Goal: Task Accomplishment & Management: Use online tool/utility

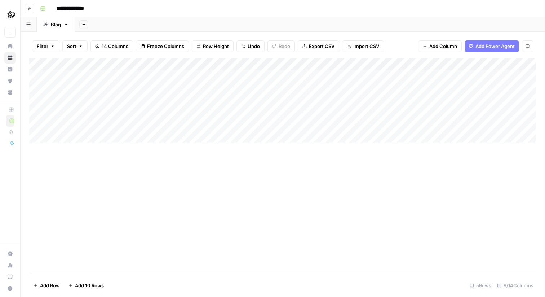
click at [429, 75] on div "Add Column" at bounding box center [282, 100] width 507 height 85
click at [440, 75] on div "Add Column" at bounding box center [282, 100] width 507 height 85
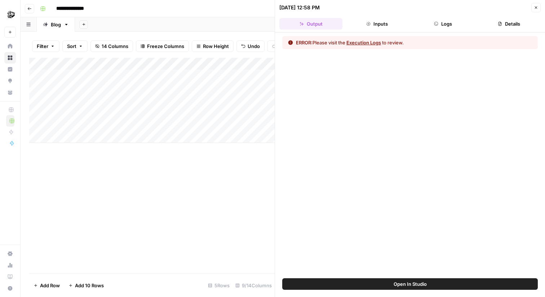
click at [440, 21] on button "Logs" at bounding box center [443, 24] width 63 height 12
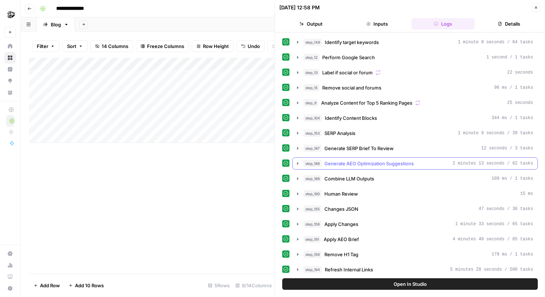
scroll to position [110, 0]
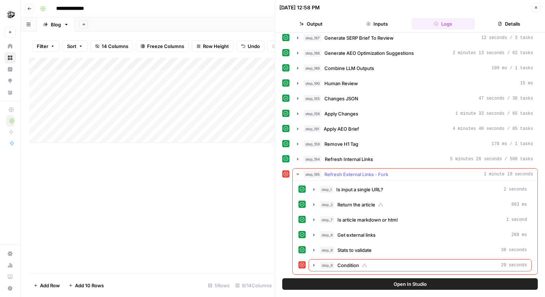
click at [396, 271] on div "step_1 Is input a single URL? 2 seconds step_2 Return the article 863 ms step_7…" at bounding box center [415, 227] width 245 height 94
click at [443, 127] on div "step_191 Apply AEO Brief 4 minutes 40 seconds / 85 tasks" at bounding box center [419, 128] width 230 height 7
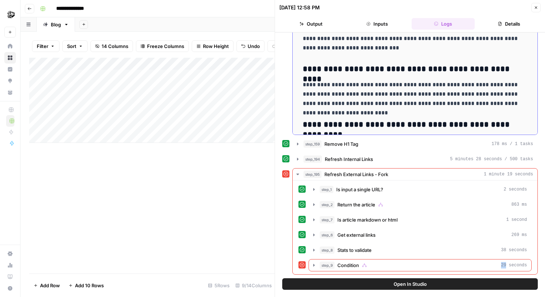
scroll to position [6098, 0]
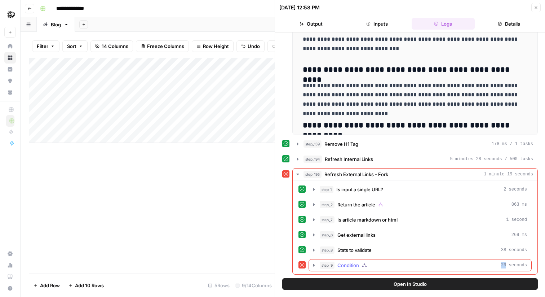
click at [468, 270] on button "step_9 Condition 29 seconds" at bounding box center [420, 265] width 222 height 12
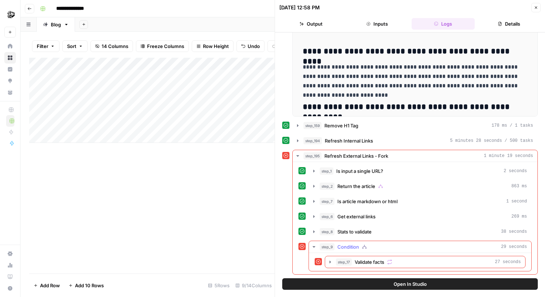
click at [468, 270] on div "step_17 Validate facts 27 seconds" at bounding box center [420, 262] width 222 height 18
click at [473, 253] on div "step_17 Validate facts 27 seconds" at bounding box center [420, 262] width 222 height 18
click at [460, 262] on div "step_17 Validate facts 27 seconds" at bounding box center [428, 261] width 185 height 7
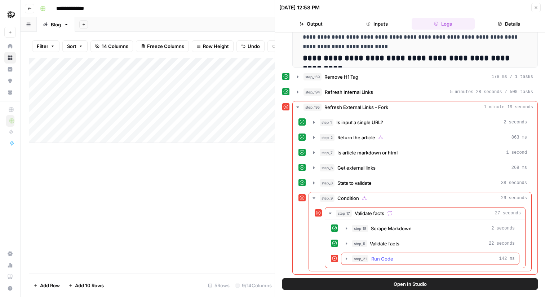
click at [490, 260] on div "step_21 Run Code 142 ms" at bounding box center [433, 258] width 163 height 7
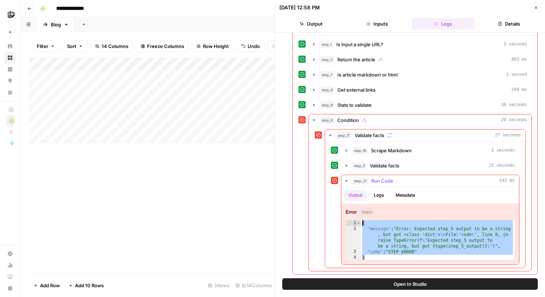
drag, startPoint x: 378, startPoint y: 258, endPoint x: 356, endPoint y: 213, distance: 50.0
click at [356, 213] on div "Error object * 1 2 3 4 { "message" : "Error: Expected step_5 output to be a str…" at bounding box center [430, 234] width 178 height 61
type textarea "**********"
click at [218, 76] on div "Add Column" at bounding box center [151, 100] width 245 height 85
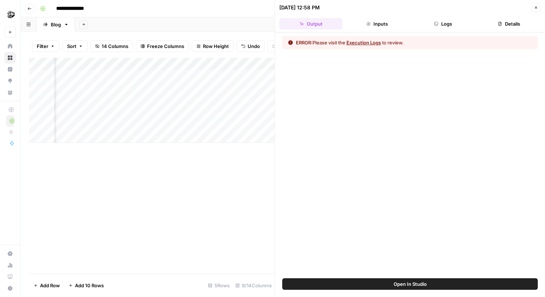
click at [413, 289] on button "Open In Studio" at bounding box center [410, 284] width 256 height 12
click at [440, 21] on button "Logs" at bounding box center [443, 24] width 63 height 12
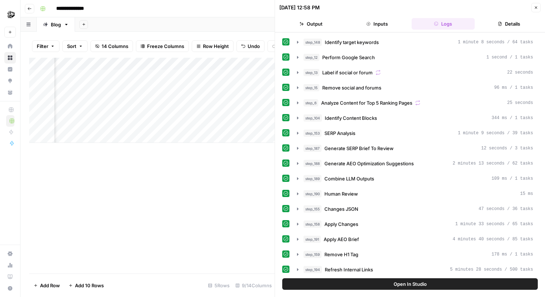
click at [541, 11] on header "10/10/25 at 12:58 PM Close Output Inputs Logs Details" at bounding box center [410, 16] width 270 height 32
click at [541, 9] on header "10/10/25 at 12:58 PM Close Output Inputs Logs Details" at bounding box center [410, 16] width 270 height 32
click at [533, 6] on button "Close" at bounding box center [535, 7] width 9 height 9
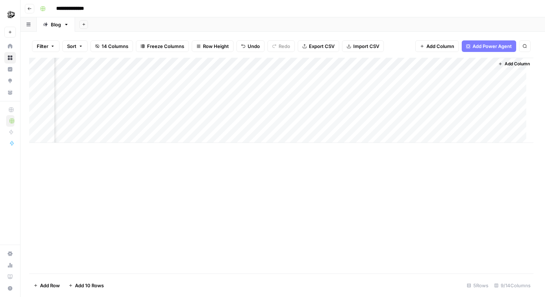
scroll to position [0, 209]
click at [227, 101] on div "Add Column" at bounding box center [282, 100] width 507 height 85
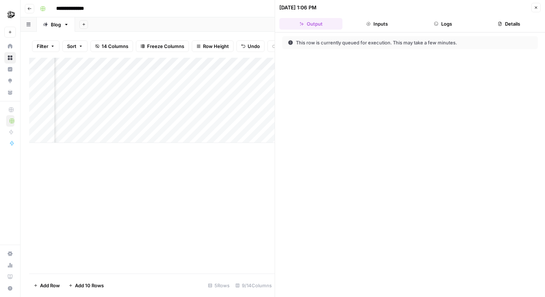
click at [449, 8] on div "10/10/25 at 1:06 PM" at bounding box center [404, 7] width 250 height 7
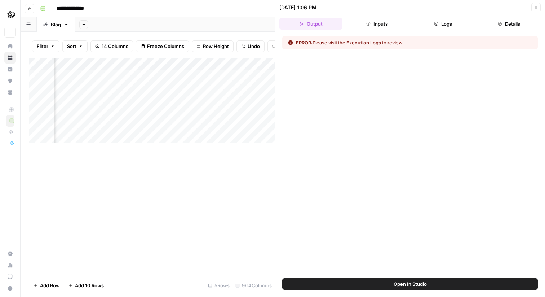
click at [445, 20] on button "Logs" at bounding box center [443, 24] width 63 height 12
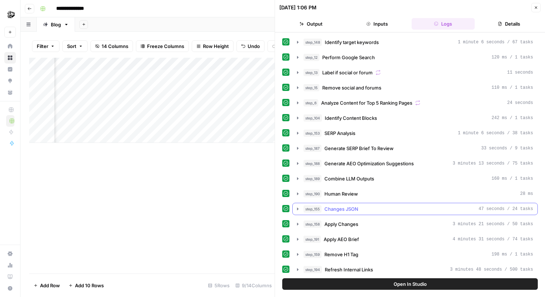
scroll to position [110, 0]
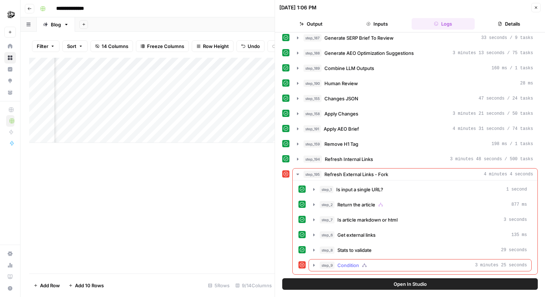
click at [388, 268] on div "step_9 Condition 3 minutes 25 seconds" at bounding box center [423, 264] width 207 height 7
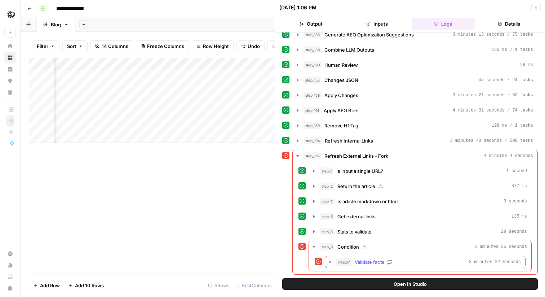
click at [435, 263] on div "step_17 Validate facts 3 minutes 22 seconds" at bounding box center [428, 261] width 185 height 7
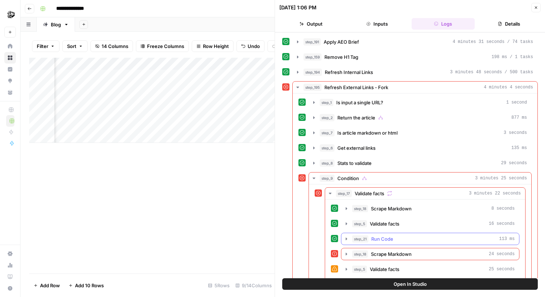
scroll to position [236, 0]
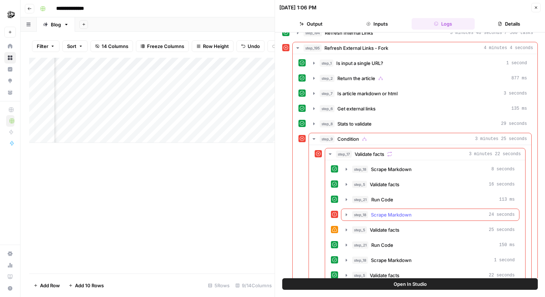
click at [470, 213] on div "step_18 Scrape Markdown 24 seconds" at bounding box center [433, 214] width 163 height 7
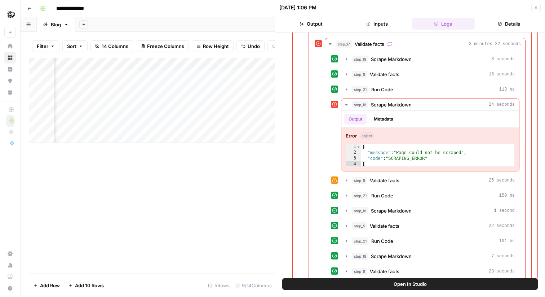
scroll to position [465, 0]
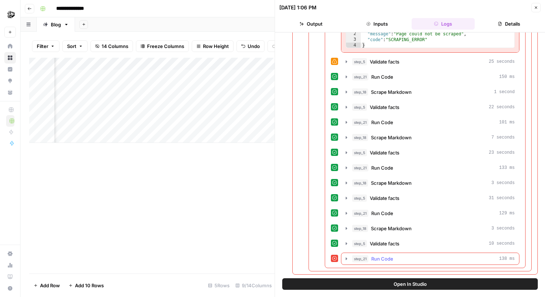
click at [456, 253] on button "step_21 Run Code 138 ms" at bounding box center [430, 259] width 178 height 12
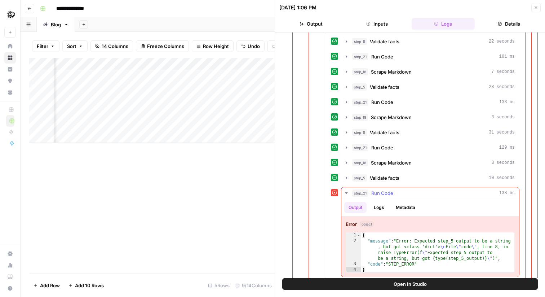
scroll to position [528, 0]
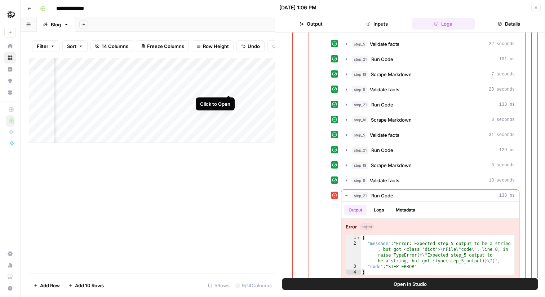
click at [229, 89] on div "Add Column" at bounding box center [151, 100] width 245 height 85
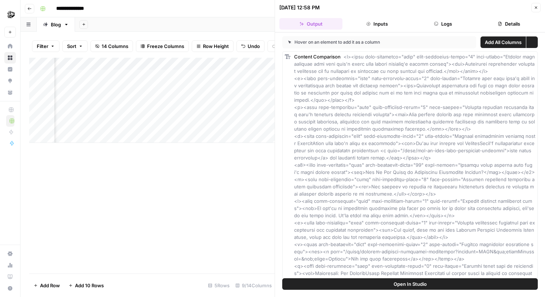
click at [305, 22] on button "Output" at bounding box center [310, 24] width 63 height 12
click at [252, 87] on div "Add Column" at bounding box center [151, 100] width 245 height 85
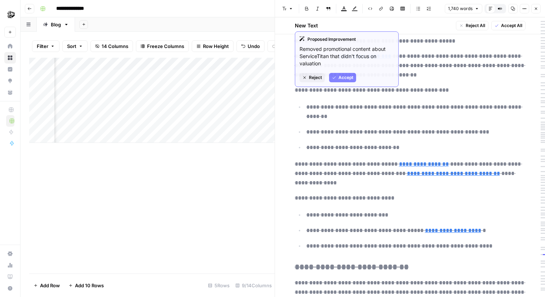
scroll to position [964, 0]
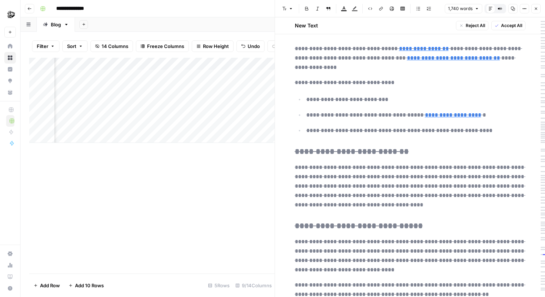
click at [536, 10] on icon "button" at bounding box center [536, 8] width 4 height 4
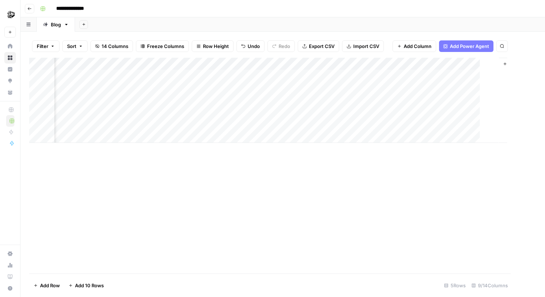
scroll to position [0, 209]
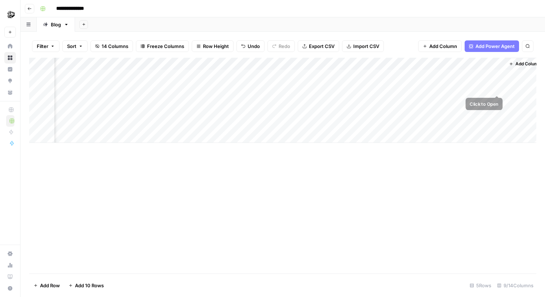
click at [502, 87] on div "Add Column" at bounding box center [282, 100] width 507 height 85
click at [500, 87] on div "Add Column" at bounding box center [282, 100] width 507 height 85
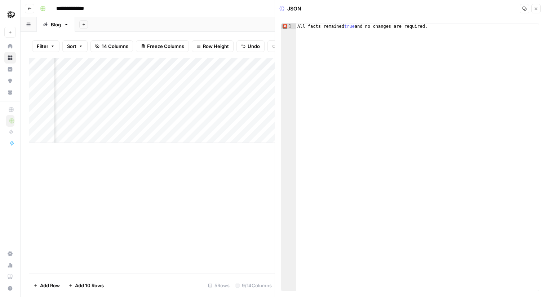
click at [542, 11] on header "JSON Copy Close" at bounding box center [410, 8] width 270 height 17
click at [540, 7] on button "Close" at bounding box center [535, 8] width 9 height 9
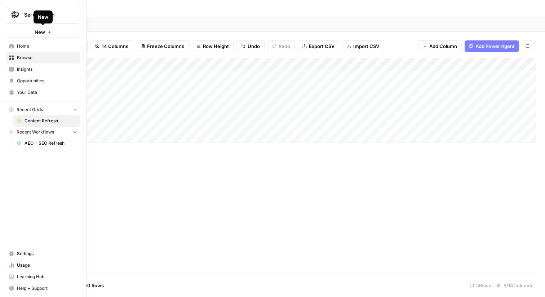
click at [25, 33] on button "New" at bounding box center [43, 32] width 75 height 11
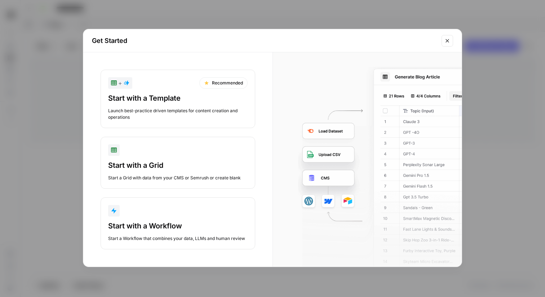
click at [183, 171] on div "Start with a Grid Start a Grid with data from your CMS or Semrush or create bla…" at bounding box center [177, 170] width 139 height 21
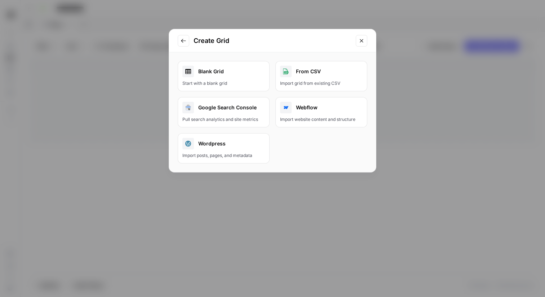
click at [218, 74] on div "Blank Grid" at bounding box center [223, 72] width 83 height 12
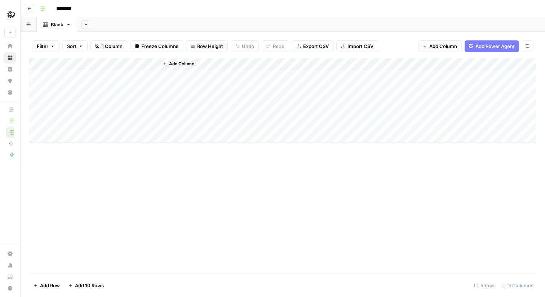
click at [72, 10] on input "********" at bounding box center [73, 9] width 40 height 12
type input "**********"
click at [108, 156] on div "Add Column" at bounding box center [282, 166] width 507 height 216
click at [201, 236] on div "Add Column" at bounding box center [282, 166] width 507 height 216
click at [29, 9] on icon "button" at bounding box center [29, 8] width 4 height 4
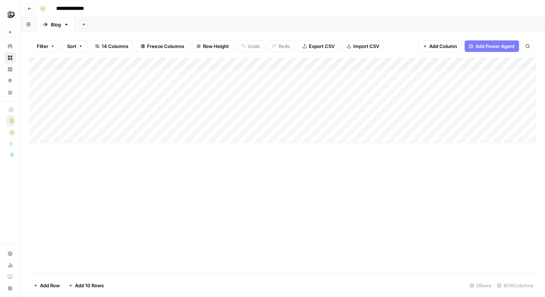
click at [437, 100] on div "Add Column" at bounding box center [282, 100] width 507 height 85
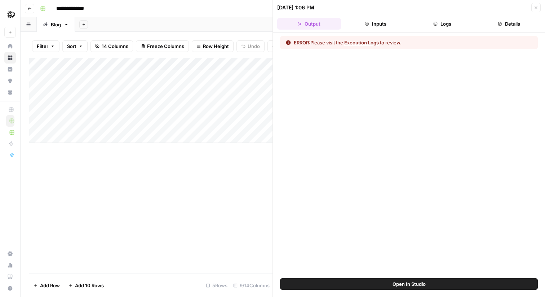
click at [439, 287] on button "Open In Studio" at bounding box center [409, 284] width 258 height 12
click at [375, 292] on div "Open In Studio" at bounding box center [409, 287] width 272 height 19
click at [381, 288] on button "Open In Studio" at bounding box center [409, 284] width 258 height 12
click at [358, 285] on button "Open In Studio" at bounding box center [409, 284] width 258 height 12
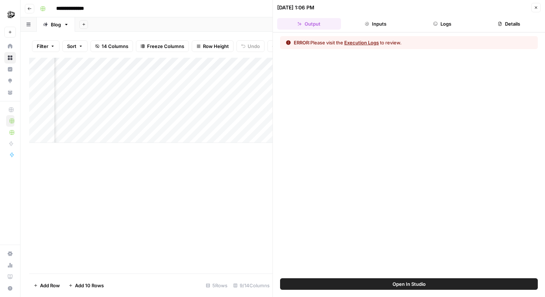
click at [447, 24] on button "Logs" at bounding box center [443, 24] width 64 height 12
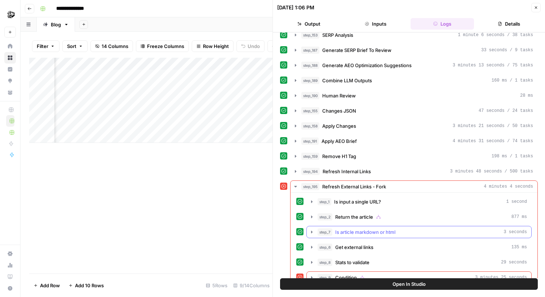
scroll to position [98, 0]
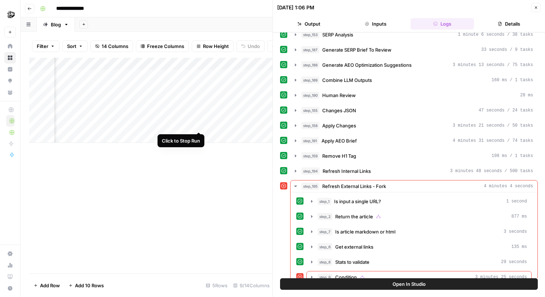
click at [200, 125] on div "Add Column" at bounding box center [150, 100] width 243 height 85
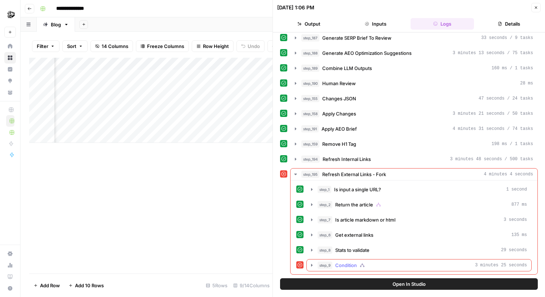
click at [377, 261] on button "step_9 Condition 3 minutes 25 seconds" at bounding box center [419, 265] width 225 height 12
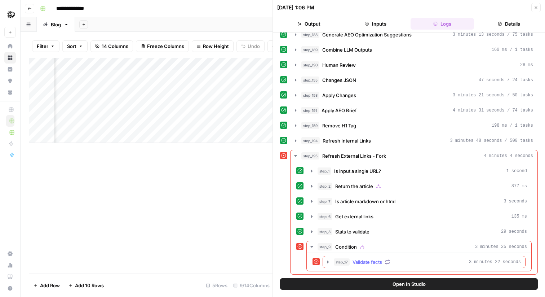
click at [385, 263] on div "step_17 Validate facts 3 minutes 22 seconds" at bounding box center [427, 261] width 187 height 7
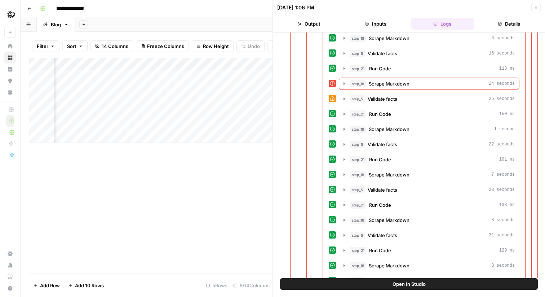
scroll to position [404, 0]
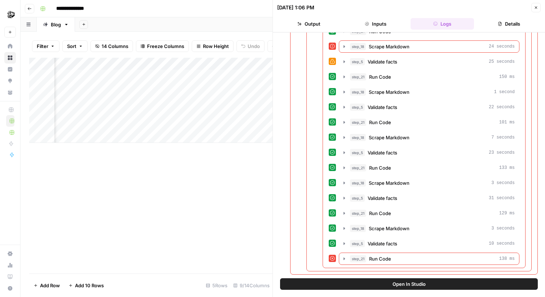
click at [394, 245] on span "Validate facts" at bounding box center [383, 243] width 30 height 7
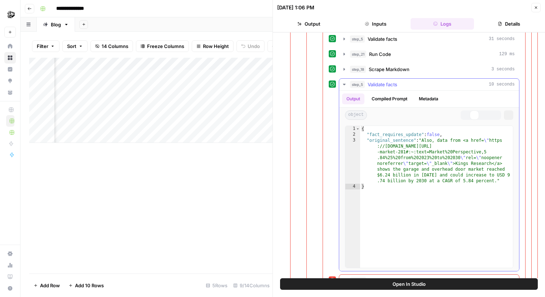
scroll to position [585, 0]
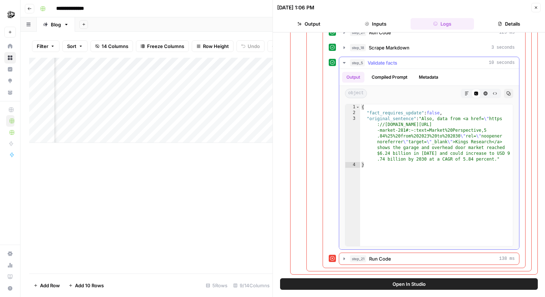
click at [503, 94] on div "object Markdown Code Editor HTML Viewer Raw Output Copy" at bounding box center [429, 93] width 180 height 15
click at [512, 94] on button "Copy" at bounding box center [508, 93] width 9 height 9
click at [197, 99] on div "Add Column" at bounding box center [150, 100] width 243 height 85
click at [199, 77] on div "Add Column" at bounding box center [150, 100] width 243 height 85
click at [201, 62] on div "Add Column" at bounding box center [150, 100] width 243 height 85
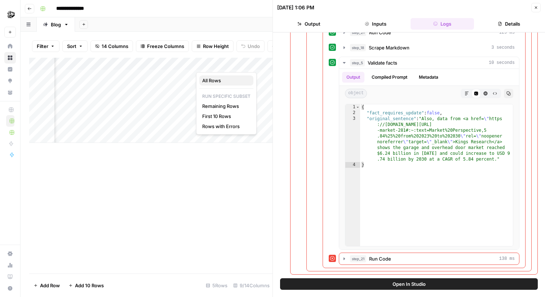
click at [211, 76] on button "All Rows" at bounding box center [226, 80] width 54 height 10
click at [536, 6] on icon "button" at bounding box center [536, 7] width 4 height 4
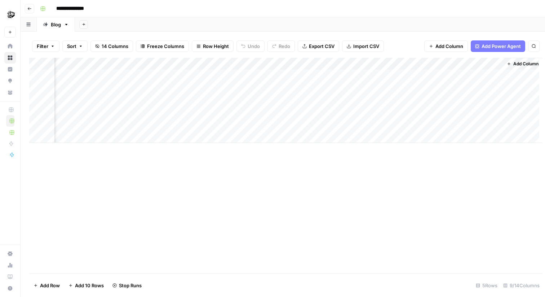
scroll to position [0, 209]
click at [242, 72] on div "Add Column" at bounding box center [282, 100] width 507 height 85
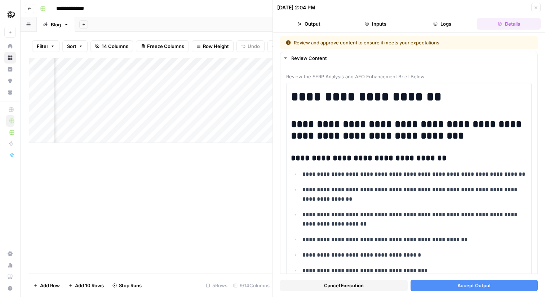
click at [429, 282] on button "Accept Output" at bounding box center [475, 285] width 128 height 12
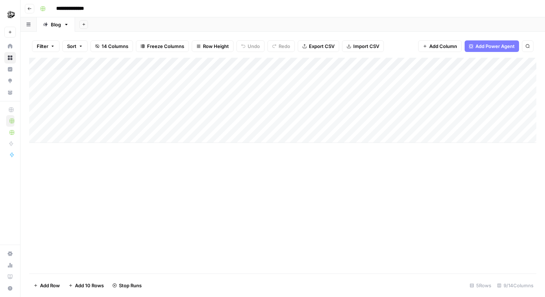
click at [38, 113] on div "Add Column" at bounding box center [282, 100] width 507 height 85
click at [50, 288] on span "Delete 1 Row" at bounding box center [48, 285] width 29 height 7
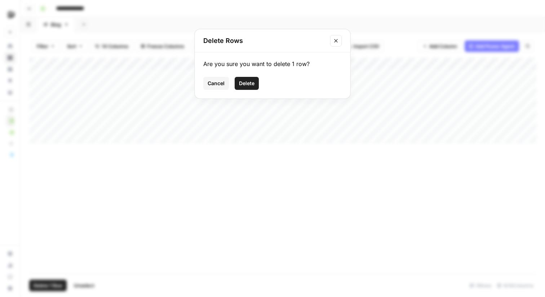
click at [256, 78] on button "Delete" at bounding box center [247, 83] width 24 height 13
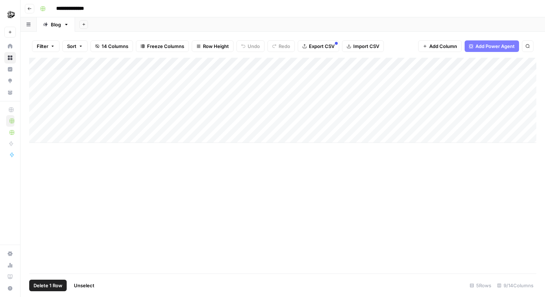
click at [56, 283] on span "Delete 1 Row" at bounding box center [48, 285] width 29 height 7
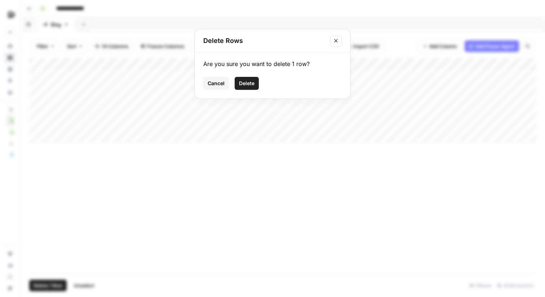
click at [248, 85] on span "Delete" at bounding box center [246, 83] width 15 height 7
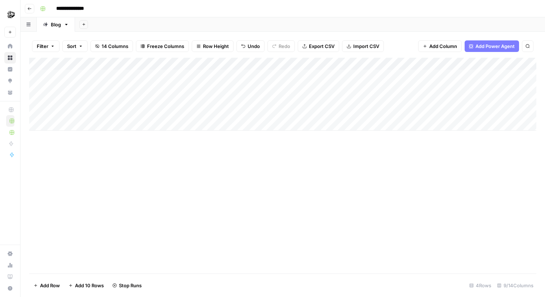
drag, startPoint x: 30, startPoint y: 124, endPoint x: 38, endPoint y: 72, distance: 52.5
click at [38, 73] on div "Add Column" at bounding box center [282, 94] width 507 height 73
click at [116, 114] on div "Add Column" at bounding box center [282, 94] width 507 height 73
click at [138, 192] on div "Add Column" at bounding box center [282, 166] width 507 height 216
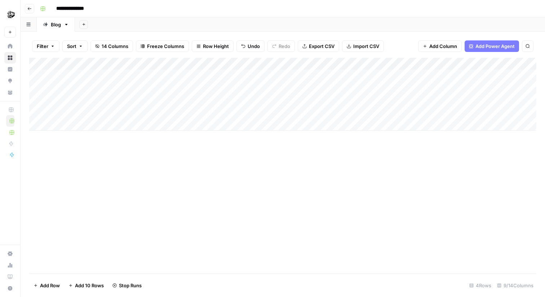
drag, startPoint x: 31, startPoint y: 112, endPoint x: 36, endPoint y: 72, distance: 41.0
click at [36, 72] on div "Add Column" at bounding box center [282, 94] width 507 height 73
drag, startPoint x: 31, startPoint y: 111, endPoint x: 30, endPoint y: 72, distance: 39.3
click at [30, 72] on div "Add Column" at bounding box center [282, 94] width 507 height 73
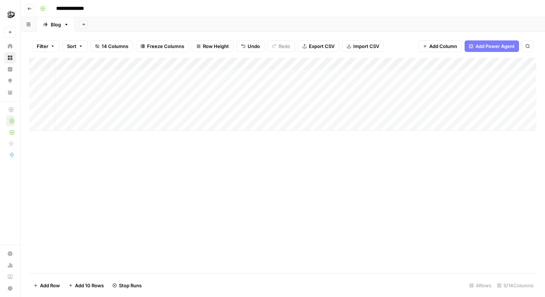
click at [391, 153] on div "Add Column" at bounding box center [282, 166] width 507 height 216
click at [438, 76] on div "Add Column" at bounding box center [282, 94] width 507 height 73
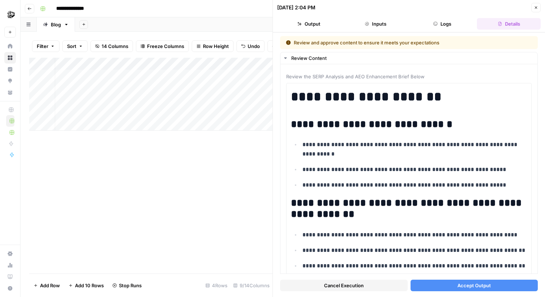
click at [465, 288] on span "Accept Output" at bounding box center [474, 285] width 34 height 7
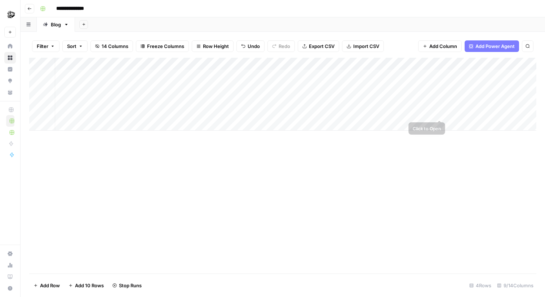
click at [447, 110] on div "Add Column" at bounding box center [282, 94] width 507 height 73
click at [438, 112] on div "Add Column" at bounding box center [282, 94] width 507 height 73
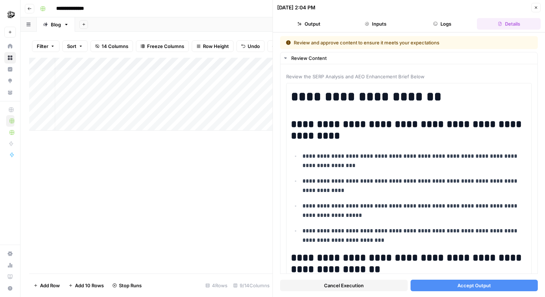
click at [471, 289] on button "Accept Output" at bounding box center [475, 285] width 128 height 12
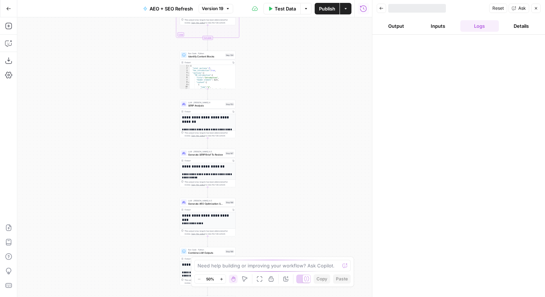
drag, startPoint x: 250, startPoint y: 170, endPoint x: 258, endPoint y: 127, distance: 44.5
click at [258, 127] on div "Workflow Input Settings Inputs Power Agent Identify target keywords Step 148 Ou…" at bounding box center [194, 156] width 355 height 279
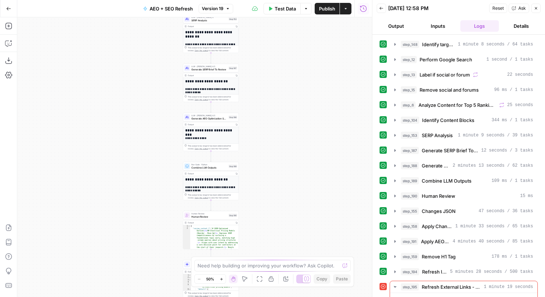
drag, startPoint x: 252, startPoint y: 170, endPoint x: 252, endPoint y: 99, distance: 71.4
click at [252, 99] on div "Workflow Input Settings Inputs Power Agent Identify target keywords Step 148 Ou…" at bounding box center [194, 156] width 355 height 279
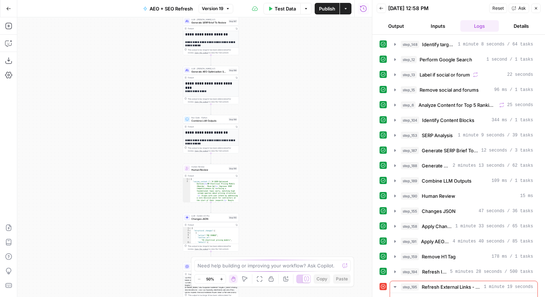
drag, startPoint x: 255, startPoint y: 177, endPoint x: 255, endPoint y: 63, distance: 114.3
click at [255, 63] on div "Workflow Input Settings Inputs Power Agent Identify target keywords Step 148 Ou…" at bounding box center [194, 156] width 355 height 279
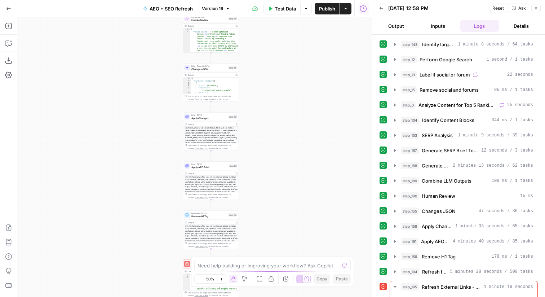
drag, startPoint x: 259, startPoint y: 190, endPoint x: 259, endPoint y: 136, distance: 54.8
click at [259, 136] on div "Workflow Input Settings Inputs Power Agent Identify target keywords Step 148 Ou…" at bounding box center [194, 156] width 355 height 279
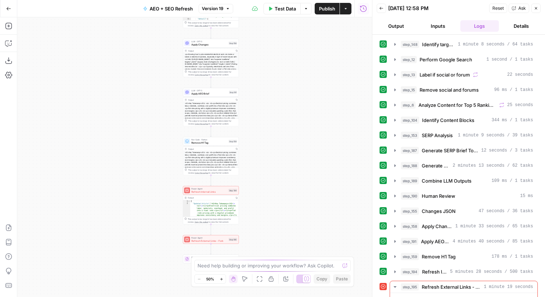
drag, startPoint x: 259, startPoint y: 254, endPoint x: 259, endPoint y: 159, distance: 95.2
click at [259, 159] on div "Workflow Input Settings Inputs Power Agent Identify target keywords Step 148 Ou…" at bounding box center [194, 156] width 355 height 279
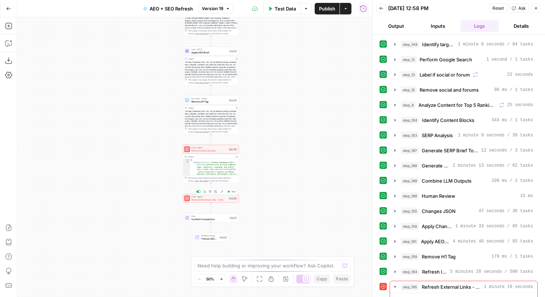
click at [218, 201] on div "Power Agent Refresh External Links - Fork Step 195 Copy step Delete step Add No…" at bounding box center [211, 198] width 56 height 9
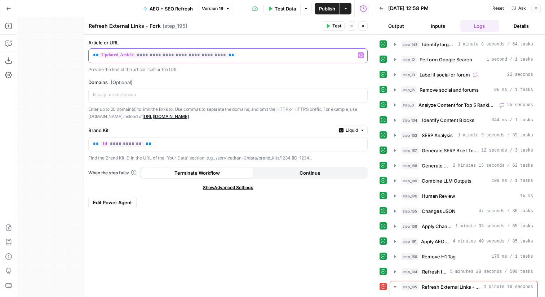
click at [182, 50] on div "**********" at bounding box center [228, 56] width 279 height 14
click at [173, 61] on div "**********" at bounding box center [228, 56] width 279 height 14
click at [181, 46] on label "Article or URL" at bounding box center [227, 42] width 279 height 7
click at [173, 52] on span "**********" at bounding box center [163, 55] width 129 height 6
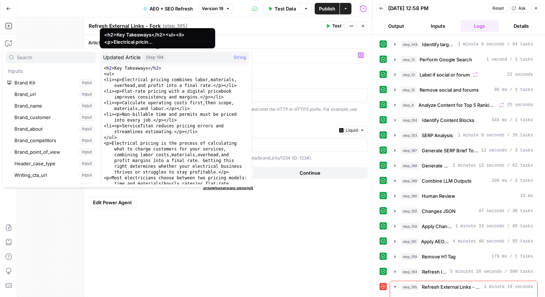
click at [174, 134] on div "<h 2 >Key Takeaways</h 2 > <ul> <li><p>Electrical pricing combines labor , mate…" at bounding box center [175, 173] width 146 height 217
type textarea "**********"
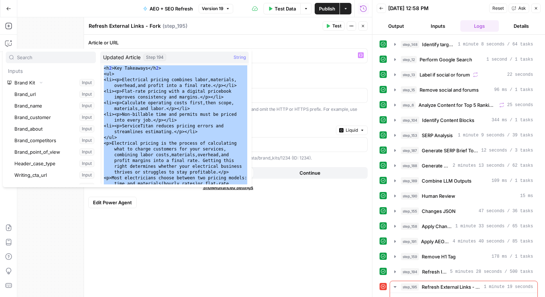
scroll to position [80990, 0]
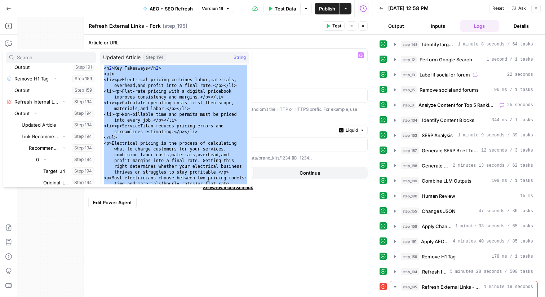
click at [197, 119] on div "<h 2 >Key Takeaways</h 2 > <ul> <li><p>Electrical pricing combines labor , mate…" at bounding box center [175, 173] width 146 height 217
click at [270, 232] on div "**********" at bounding box center [228, 166] width 288 height 262
click at [346, 87] on div "Domains (Optional) Enter up to 20 domain(s) to limit the links to. Use commas t…" at bounding box center [227, 99] width 279 height 41
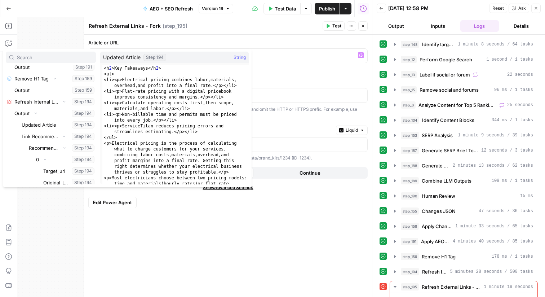
click at [294, 26] on div "Refresh External Links - Fork Refresh External Links - Fork ( step_195 )" at bounding box center [204, 26] width 232 height 8
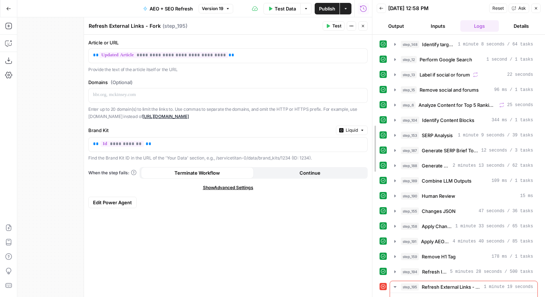
click at [369, 26] on div at bounding box center [372, 148] width 7 height 297
click at [367, 26] on button "Close" at bounding box center [362, 25] width 9 height 9
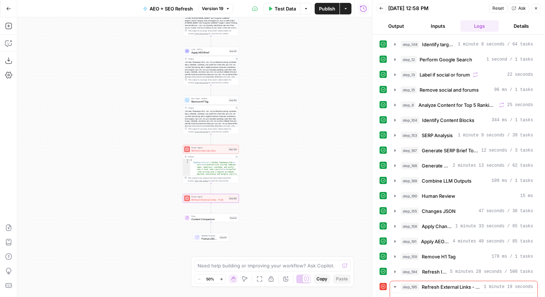
click at [216, 201] on span "Refresh External Links - Fork" at bounding box center [209, 200] width 36 height 4
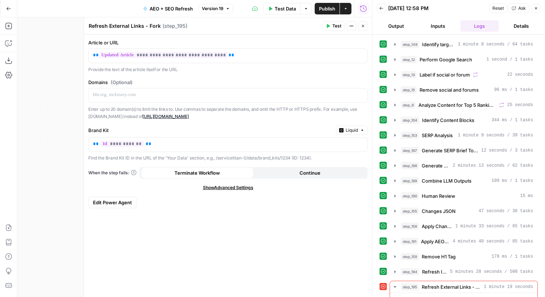
click at [106, 198] on button "Edit Power Agent" at bounding box center [112, 202] width 48 height 12
click at [106, 201] on span "Edit Power Agent" at bounding box center [112, 202] width 39 height 7
click at [102, 202] on span "Edit Power Agent" at bounding box center [112, 202] width 39 height 7
click at [128, 200] on span "Edit Power Agent" at bounding box center [112, 202] width 39 height 7
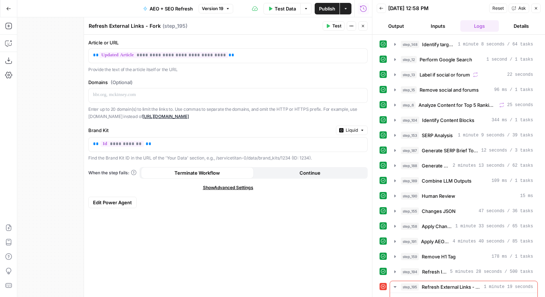
click at [117, 213] on div "**********" at bounding box center [228, 166] width 288 height 262
click at [130, 200] on span "Edit Power Agent" at bounding box center [112, 202] width 39 height 7
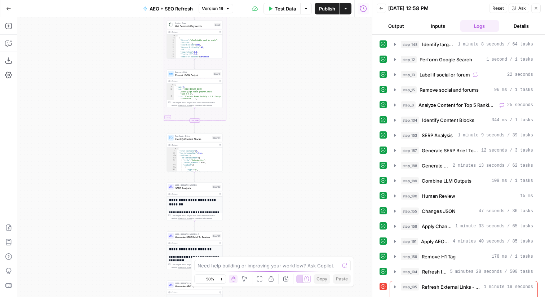
drag, startPoint x: 231, startPoint y: 125, endPoint x: 236, endPoint y: 69, distance: 56.8
click at [236, 69] on div "Workflow Input Settings Inputs Power Agent Identify target keywords Step 148 Ou…" at bounding box center [194, 156] width 355 height 279
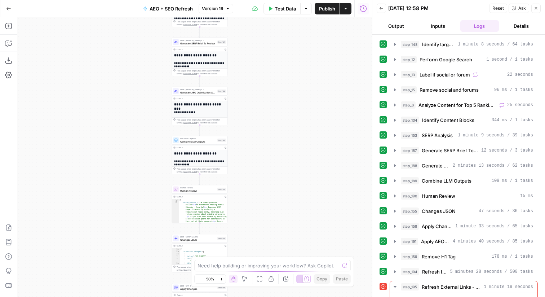
drag, startPoint x: 236, startPoint y: 148, endPoint x: 236, endPoint y: 13, distance: 135.2
click at [236, 13] on div "Go Back AEO + SEO Refresh Version 19 Test Data Options Publish Actions Run Hist…" at bounding box center [186, 148] width 372 height 297
drag, startPoint x: 251, startPoint y: 178, endPoint x: 251, endPoint y: 59, distance: 119.0
click at [251, 59] on div "Workflow Input Settings Inputs Power Agent Identify target keywords Step 148 Ou…" at bounding box center [194, 156] width 355 height 279
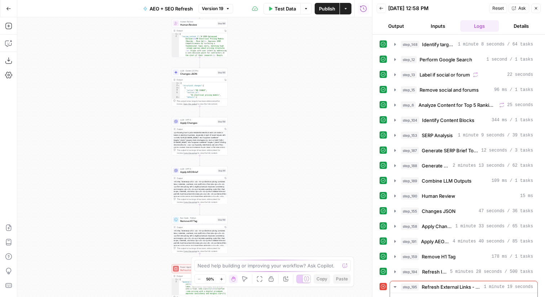
click at [255, 70] on div "Workflow Input Settings Inputs Power Agent Identify target keywords Step 148 Ou…" at bounding box center [194, 156] width 355 height 279
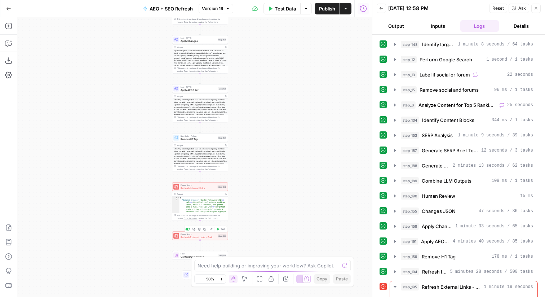
click at [200, 235] on span "Refresh External Links - Fork" at bounding box center [199, 237] width 36 height 4
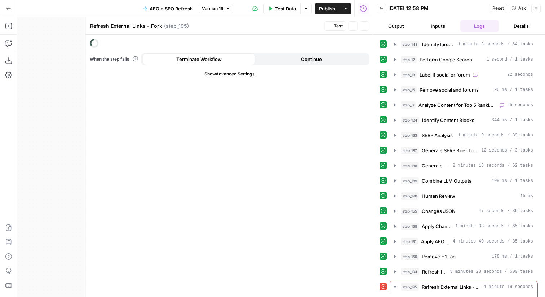
click at [200, 236] on div "When the step fails: Terminate Workflow Continue Show Advanced Settings" at bounding box center [229, 166] width 288 height 262
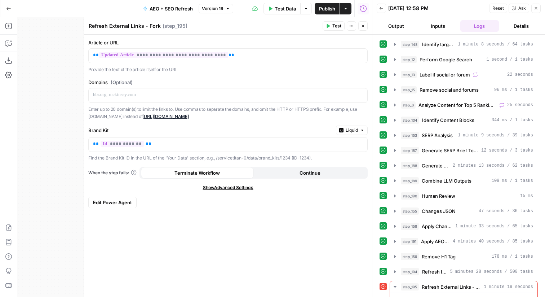
click at [110, 201] on span "Edit Power Agent" at bounding box center [112, 202] width 39 height 7
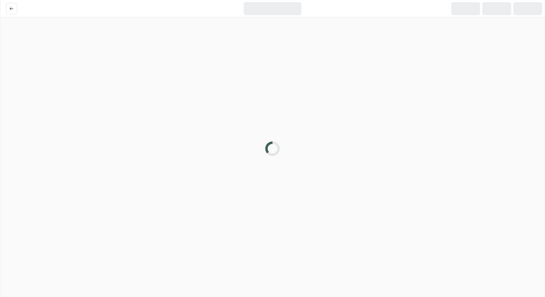
click at [385, 107] on div at bounding box center [272, 148] width 545 height 297
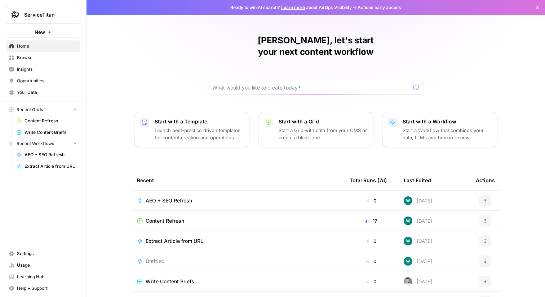
click at [62, 27] on button "New" at bounding box center [43, 32] width 75 height 11
click at [66, 19] on button "ServiceTitan" at bounding box center [43, 15] width 75 height 18
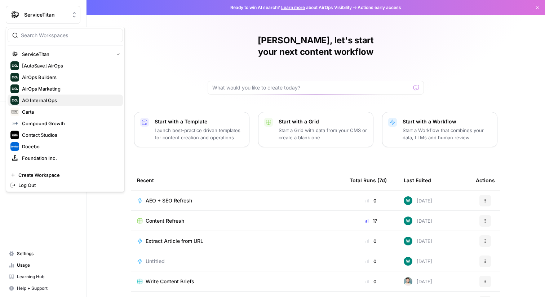
scroll to position [115, 0]
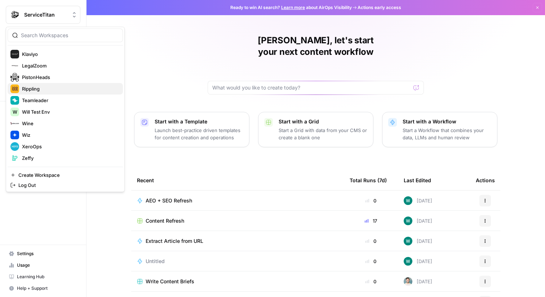
click at [77, 89] on span "Rippling" at bounding box center [69, 88] width 95 height 7
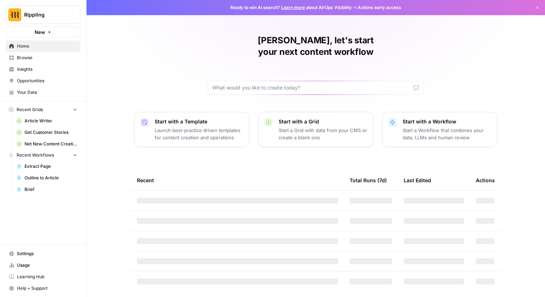
click at [52, 131] on span "Get Customer Stories" at bounding box center [51, 132] width 53 height 6
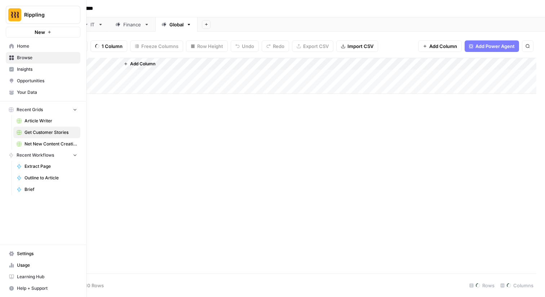
click at [41, 141] on span "Net New Content Creation" at bounding box center [51, 144] width 53 height 6
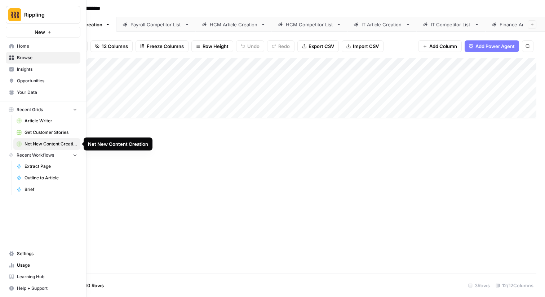
click at [41, 142] on span "Net New Content Creation" at bounding box center [51, 144] width 53 height 6
click at [38, 79] on span "Opportunities" at bounding box center [47, 80] width 60 height 6
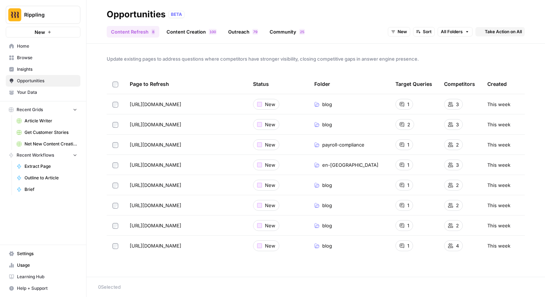
click at [62, 55] on span "Browse" at bounding box center [47, 57] width 60 height 6
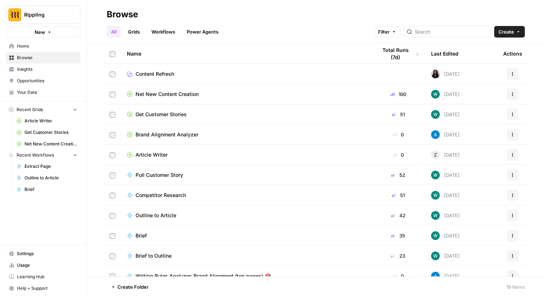
click at [514, 98] on button "Actions" at bounding box center [513, 94] width 12 height 12
click at [497, 106] on button "Duplicate" at bounding box center [478, 111] width 74 height 10
click at [512, 91] on button "Actions" at bounding box center [513, 94] width 12 height 12
click at [500, 109] on span "Duplicate" at bounding box center [481, 110] width 58 height 7
click at [515, 96] on button "Actions" at bounding box center [513, 94] width 12 height 12
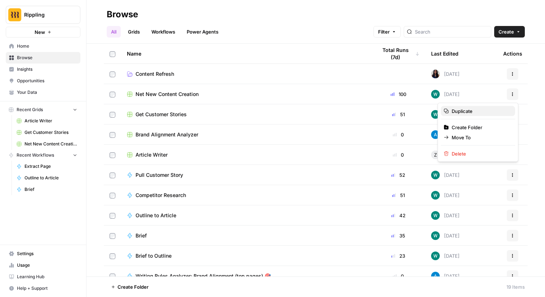
click at [503, 110] on span "Duplicate" at bounding box center [481, 110] width 58 height 7
click at [514, 95] on icon "button" at bounding box center [512, 94] width 4 height 4
click at [495, 106] on button "Duplicate" at bounding box center [478, 111] width 74 height 10
click at [510, 93] on icon "button" at bounding box center [512, 94] width 4 height 4
click at [477, 112] on span "Duplicate" at bounding box center [481, 110] width 58 height 7
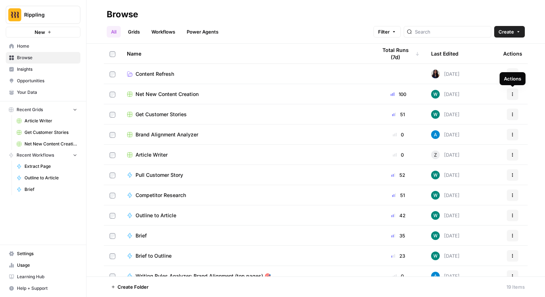
click at [255, 70] on link "Content Refresh" at bounding box center [246, 73] width 239 height 7
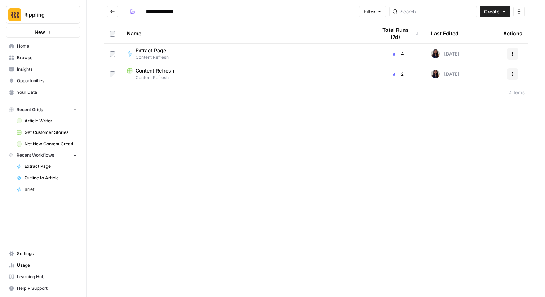
click at [513, 79] on button "Actions" at bounding box center [513, 74] width 12 height 12
click at [181, 72] on div "Content Refresh" at bounding box center [246, 70] width 239 height 7
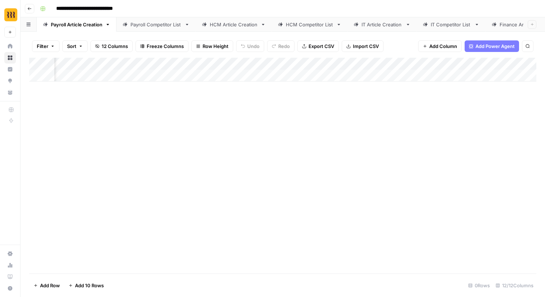
scroll to position [0, 386]
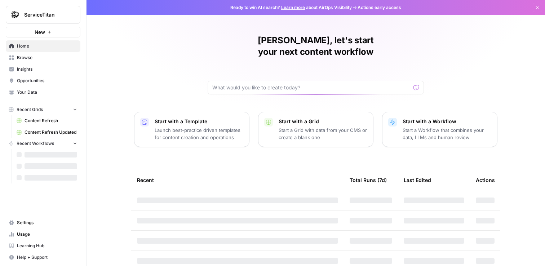
click at [51, 15] on span "ServiceTitan" at bounding box center [46, 14] width 44 height 7
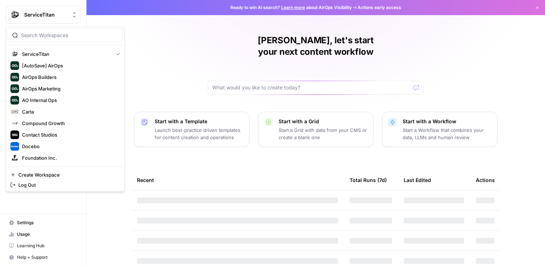
scroll to position [115, 0]
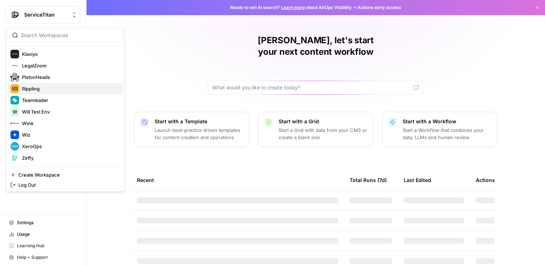
click at [63, 87] on span "Rippling" at bounding box center [69, 88] width 95 height 7
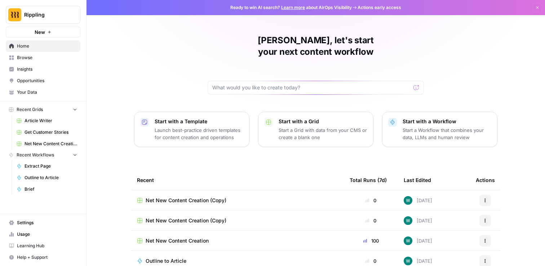
click at [76, 58] on span "Browse" at bounding box center [47, 57] width 60 height 6
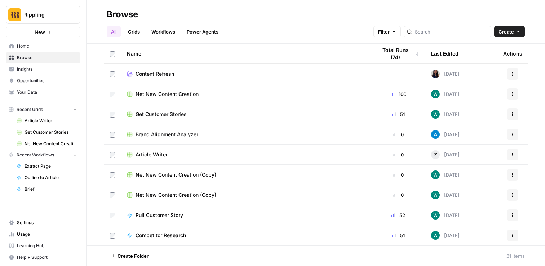
click at [161, 35] on link "Workflows" at bounding box center [163, 32] width 32 height 12
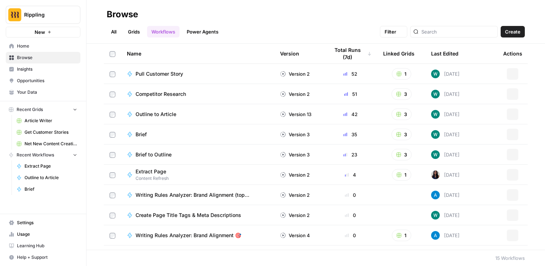
click at [133, 33] on link "Grids" at bounding box center [134, 32] width 21 height 12
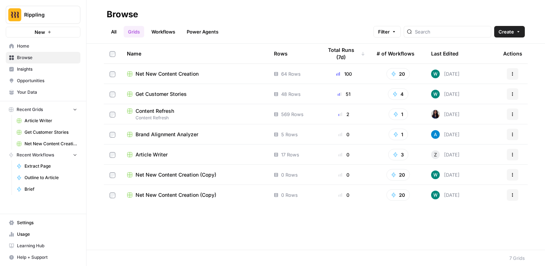
click at [452, 61] on div "Last Edited" at bounding box center [444, 54] width 27 height 20
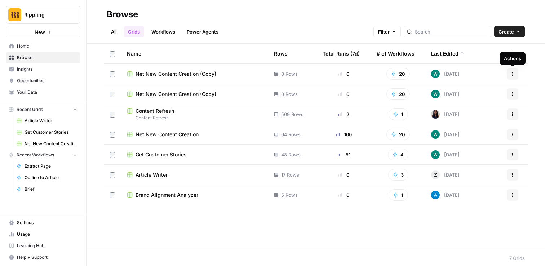
click at [514, 74] on icon "button" at bounding box center [512, 74] width 4 height 4
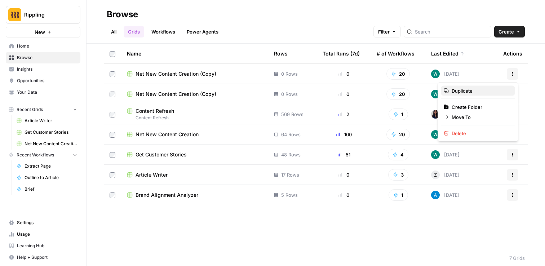
click at [506, 88] on span "Duplicate" at bounding box center [481, 90] width 58 height 7
click at [515, 75] on button "Actions" at bounding box center [513, 74] width 12 height 12
click at [490, 88] on span "Duplicate" at bounding box center [481, 90] width 58 height 7
click at [517, 71] on button "Actions" at bounding box center [513, 74] width 12 height 12
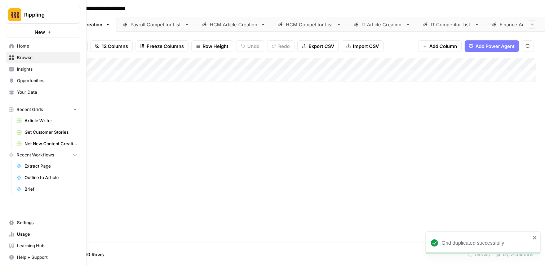
click at [71, 55] on span "Browse" at bounding box center [47, 57] width 60 height 6
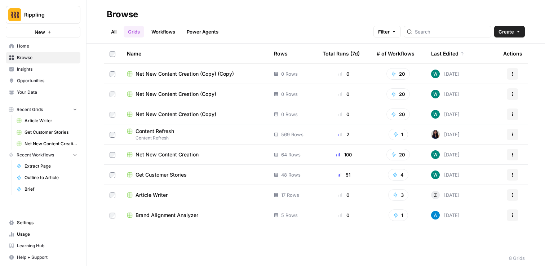
click at [518, 73] on div "Actions" at bounding box center [512, 74] width 19 height 12
click at [509, 73] on button "Actions" at bounding box center [513, 74] width 12 height 12
click at [539, 120] on div "Name Rows Total Runs (7d) # of Workflows Last Edited Actions Net New Content Cr…" at bounding box center [316, 147] width 459 height 206
click at [511, 152] on button "Actions" at bounding box center [513, 155] width 12 height 12
click at [495, 172] on span "Duplicate" at bounding box center [481, 171] width 58 height 7
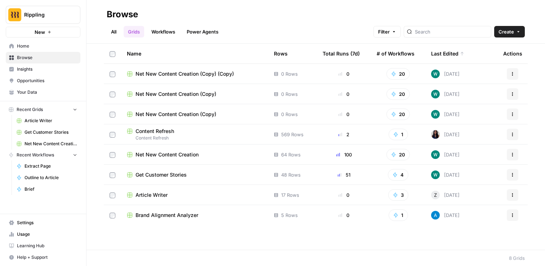
click at [515, 77] on button "Actions" at bounding box center [513, 74] width 12 height 12
click at [492, 89] on span "Duplicate" at bounding box center [481, 90] width 58 height 7
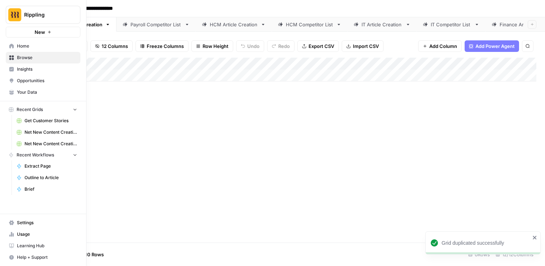
click at [39, 61] on link "Browse" at bounding box center [43, 58] width 75 height 12
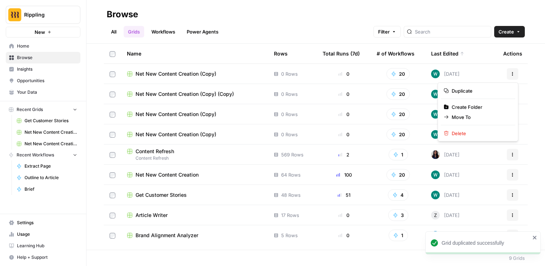
click at [513, 72] on icon "button" at bounding box center [512, 72] width 1 height 1
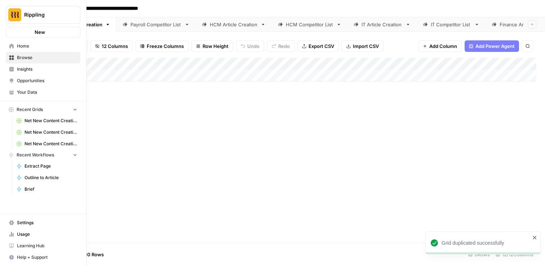
click at [22, 64] on link "Insights" at bounding box center [43, 69] width 75 height 12
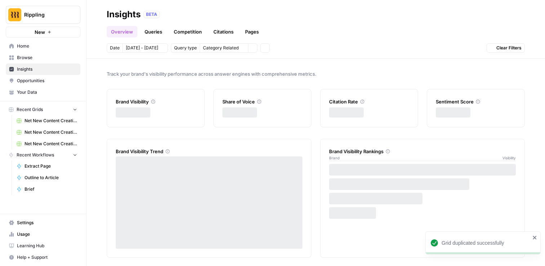
click at [31, 58] on span "Browse" at bounding box center [47, 57] width 60 height 6
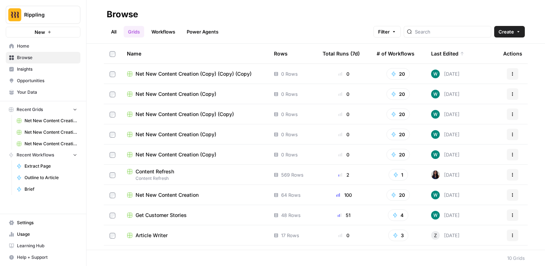
click at [202, 151] on span "Net New Content Creation (Copy)" at bounding box center [176, 154] width 81 height 7
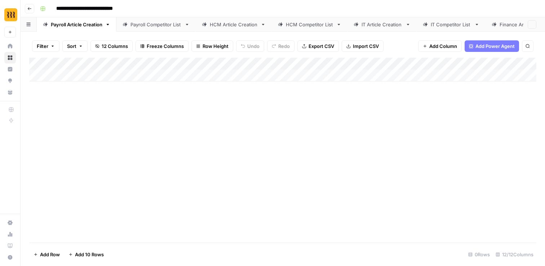
click at [130, 10] on input "**********" at bounding box center [97, 9] width 88 height 12
type input "*"
drag, startPoint x: 76, startPoint y: 11, endPoint x: 234, endPoint y: 11, distance: 158.2
click at [234, 11] on div "**********" at bounding box center [287, 9] width 501 height 12
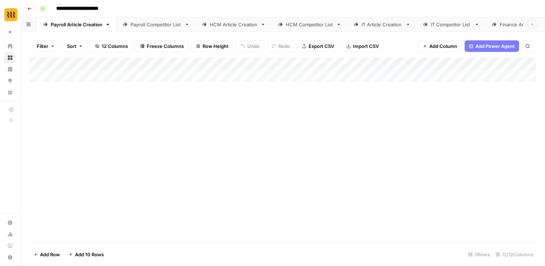
drag, startPoint x: 75, startPoint y: 6, endPoint x: 182, endPoint y: 6, distance: 106.7
click at [182, 6] on div "**********" at bounding box center [287, 9] width 501 height 12
type input "**********"
click at [67, 196] on div "Add Column" at bounding box center [282, 150] width 507 height 185
click at [112, 28] on link "Payroll Article Creation" at bounding box center [77, 24] width 80 height 14
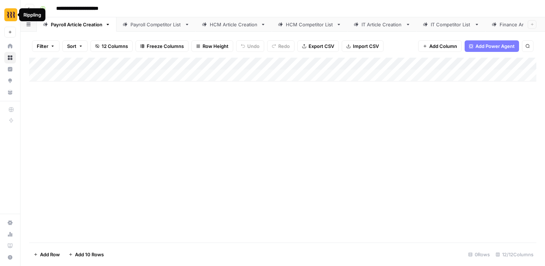
click at [110, 28] on link "Payroll Article Creation" at bounding box center [77, 24] width 80 height 14
click at [107, 25] on icon "button" at bounding box center [107, 24] width 5 height 5
click at [130, 66] on span "Delete Sheet" at bounding box center [137, 64] width 35 height 7
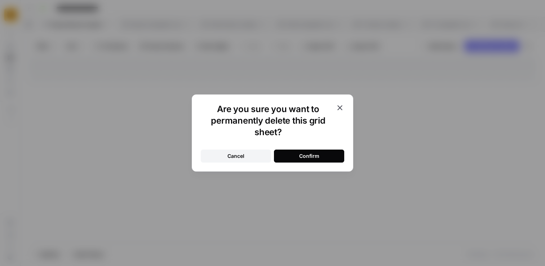
click at [320, 158] on button "Confirm" at bounding box center [309, 156] width 70 height 13
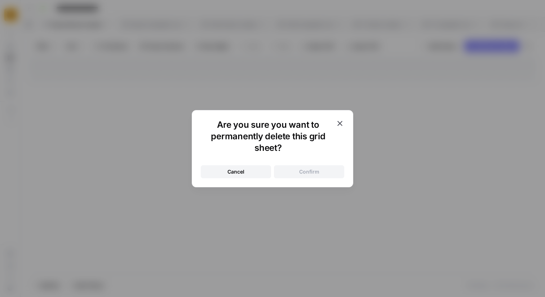
click at [404, 86] on div "Are you sure you want to permanently delete this grid sheet? Cancel Confirm" at bounding box center [272, 148] width 545 height 297
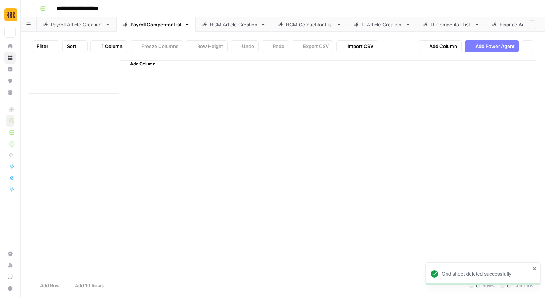
click at [111, 26] on div "**********" at bounding box center [283, 148] width 524 height 297
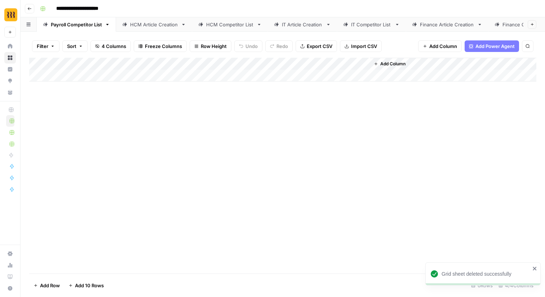
click at [183, 26] on icon at bounding box center [183, 24] width 5 height 5
click at [183, 25] on icon "button" at bounding box center [183, 24] width 5 height 5
click at [196, 67] on span "Delete Sheet" at bounding box center [212, 64] width 35 height 7
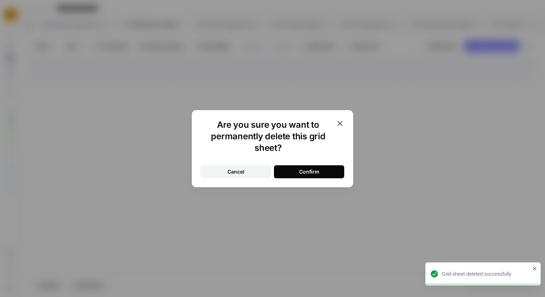
click at [300, 176] on button "Confirm" at bounding box center [309, 171] width 70 height 13
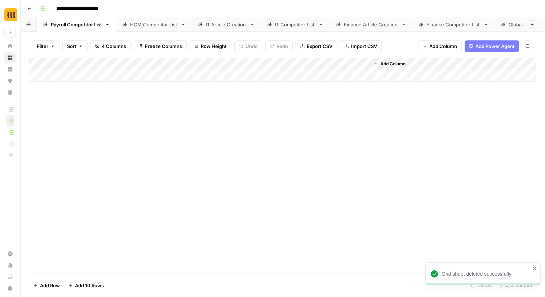
click at [184, 26] on icon at bounding box center [183, 24] width 5 height 5
click at [182, 25] on icon "button" at bounding box center [183, 24] width 3 height 1
click at [203, 67] on span "Delete Sheet" at bounding box center [211, 64] width 35 height 7
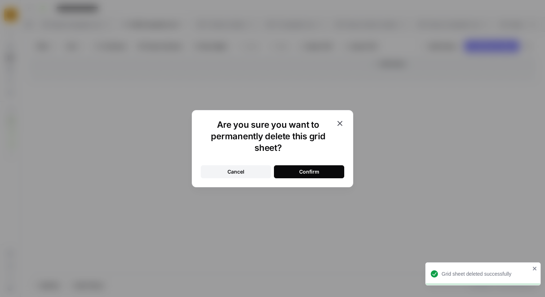
click at [306, 171] on div "Confirm" at bounding box center [309, 171] width 20 height 7
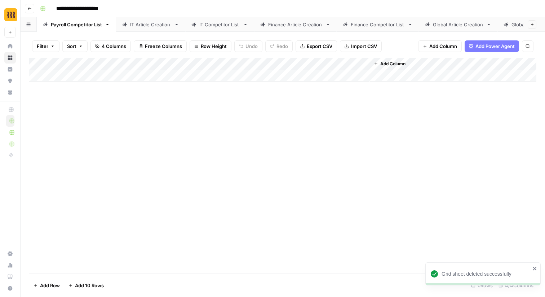
click at [176, 26] on icon at bounding box center [176, 24] width 5 height 5
click at [177, 28] on link "IT Article Creation" at bounding box center [150, 24] width 69 height 14
click at [177, 24] on icon "button" at bounding box center [177, 24] width 3 height 1
click at [183, 63] on icon "button" at bounding box center [182, 64] width 5 height 5
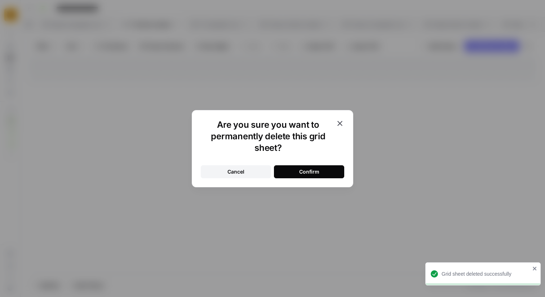
click at [300, 168] on div "Confirm" at bounding box center [309, 171] width 20 height 7
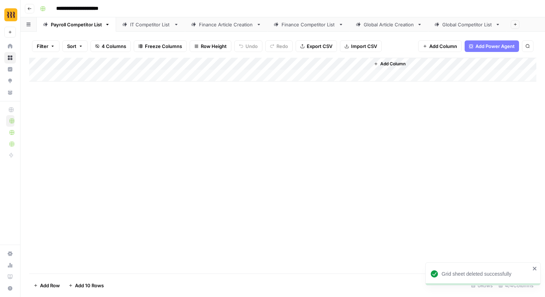
click at [178, 26] on icon at bounding box center [176, 24] width 5 height 5
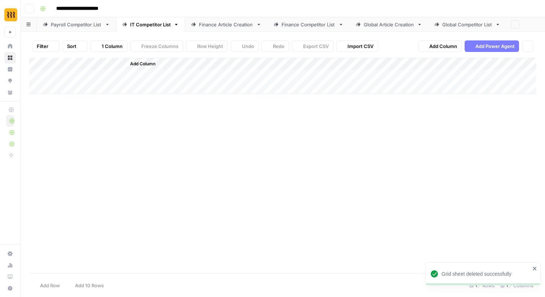
click at [174, 24] on icon "button" at bounding box center [176, 24] width 5 height 5
click at [210, 69] on button "Delete Sheet" at bounding box center [202, 64] width 51 height 10
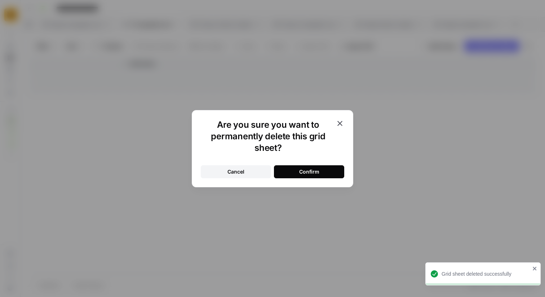
click at [322, 175] on button "Confirm" at bounding box center [309, 171] width 70 height 13
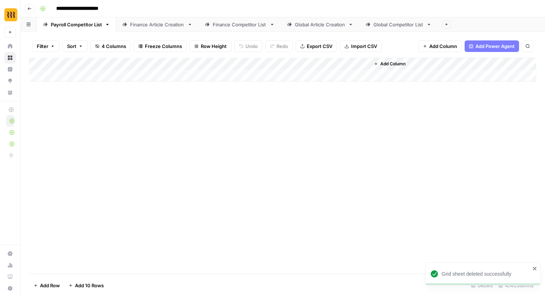
click at [192, 25] on icon at bounding box center [189, 24] width 5 height 5
click at [191, 24] on icon "button" at bounding box center [189, 24] width 5 height 5
click at [207, 63] on span "Delete Sheet" at bounding box center [219, 64] width 35 height 7
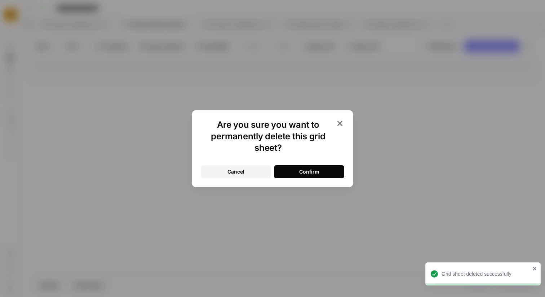
click at [313, 172] on div "Confirm" at bounding box center [309, 171] width 20 height 7
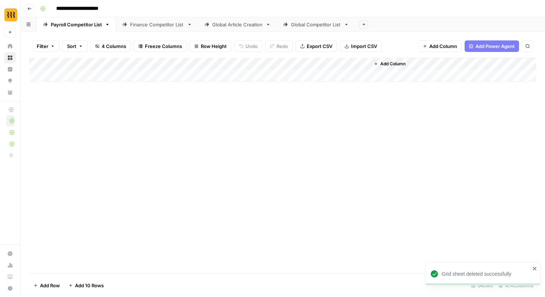
click at [190, 25] on icon at bounding box center [189, 24] width 5 height 5
click at [187, 22] on icon "button" at bounding box center [189, 24] width 5 height 5
click at [208, 63] on span "Delete Sheet" at bounding box center [218, 64] width 35 height 7
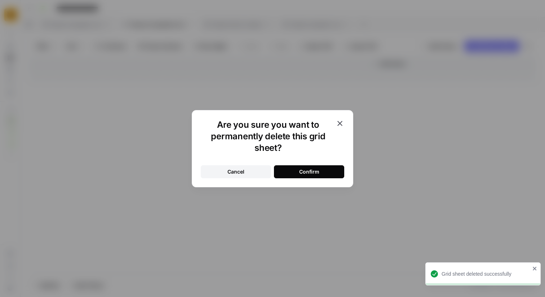
click at [283, 167] on button "Confirm" at bounding box center [309, 171] width 70 height 13
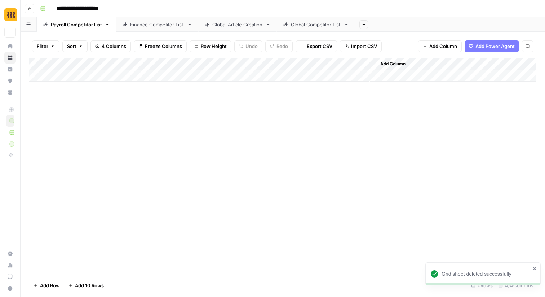
click at [190, 27] on link "Finance Competitor List" at bounding box center [157, 24] width 82 height 14
click at [191, 26] on link "Global Article Creation" at bounding box center [155, 24] width 79 height 14
click at [185, 26] on icon "button" at bounding box center [185, 24] width 5 height 5
click at [205, 62] on span "Delete Sheet" at bounding box center [215, 64] width 35 height 7
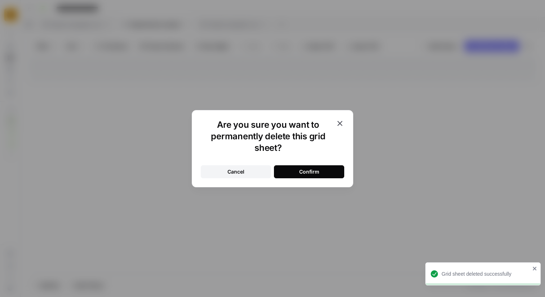
click at [289, 168] on button "Confirm" at bounding box center [309, 171] width 70 height 13
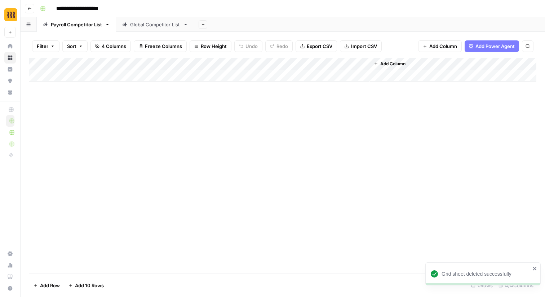
click at [188, 25] on icon at bounding box center [185, 24] width 5 height 5
click at [185, 25] on icon "button" at bounding box center [185, 24] width 5 height 5
click at [194, 62] on icon "button" at bounding box center [192, 64] width 5 height 5
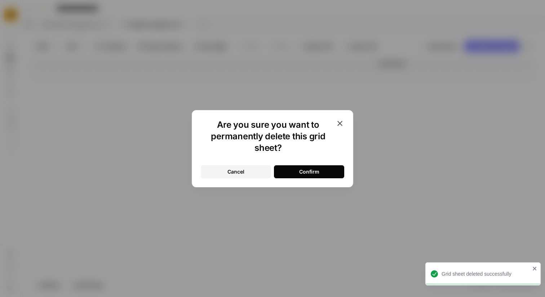
click at [286, 174] on button "Confirm" at bounding box center [309, 171] width 70 height 13
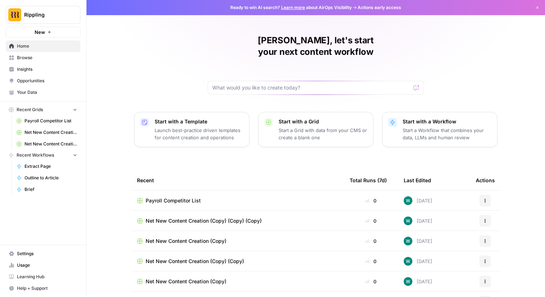
click at [72, 55] on span "Browse" at bounding box center [47, 57] width 60 height 6
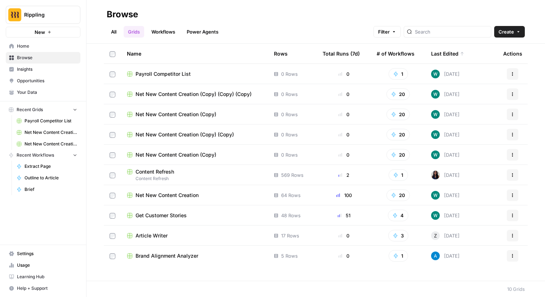
click at [516, 89] on button "Actions" at bounding box center [513, 94] width 12 height 12
click at [487, 153] on span "Delete" at bounding box center [481, 153] width 58 height 7
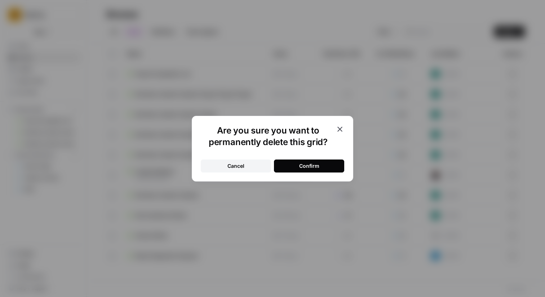
click at [304, 169] on div "Confirm" at bounding box center [309, 165] width 20 height 7
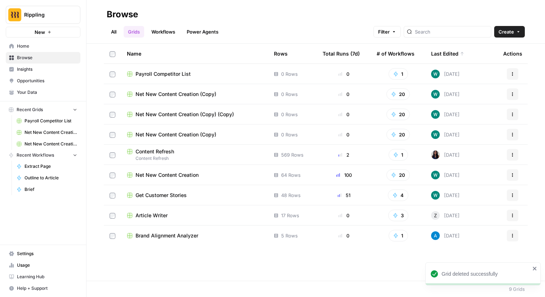
click at [514, 92] on icon "button" at bounding box center [512, 94] width 4 height 4
click at [480, 154] on span "Delete" at bounding box center [481, 153] width 58 height 7
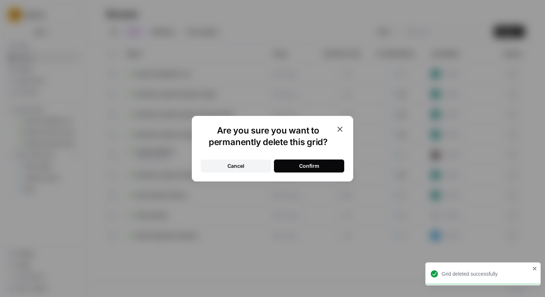
click at [304, 164] on div "Confirm" at bounding box center [309, 165] width 20 height 7
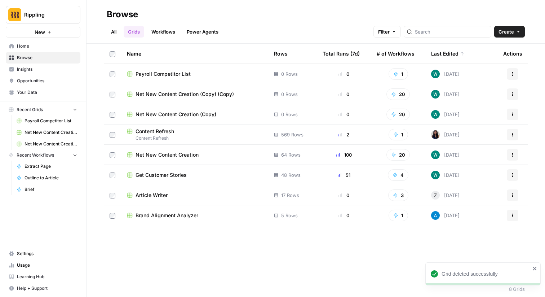
click at [512, 93] on icon "button" at bounding box center [512, 94] width 4 height 4
click at [482, 156] on span "Delete" at bounding box center [481, 153] width 58 height 7
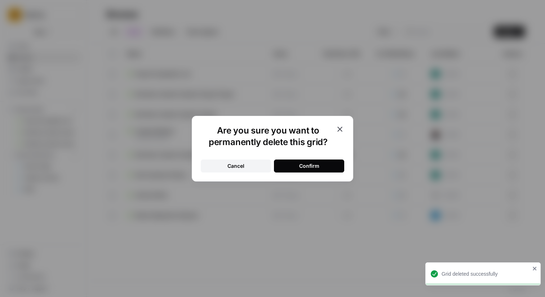
click at [309, 169] on div "Confirm" at bounding box center [309, 165] width 20 height 7
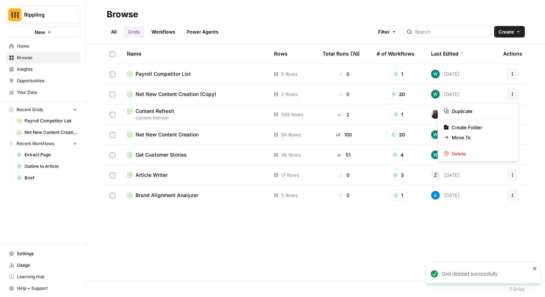
click at [511, 96] on icon "button" at bounding box center [512, 94] width 4 height 4
click at [457, 153] on span "Delete" at bounding box center [481, 153] width 58 height 7
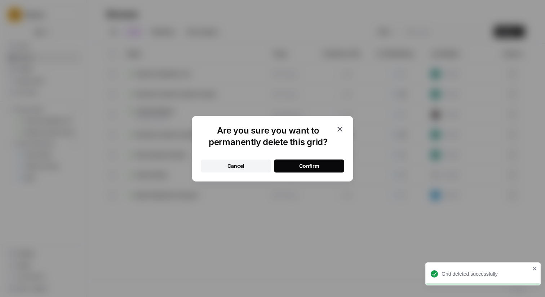
click at [302, 164] on div "Confirm" at bounding box center [309, 165] width 20 height 7
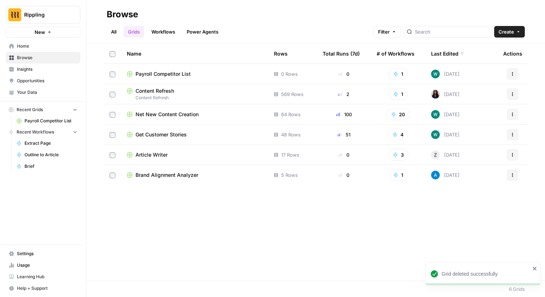
click at [118, 34] on link "All" at bounding box center [114, 32] width 14 height 12
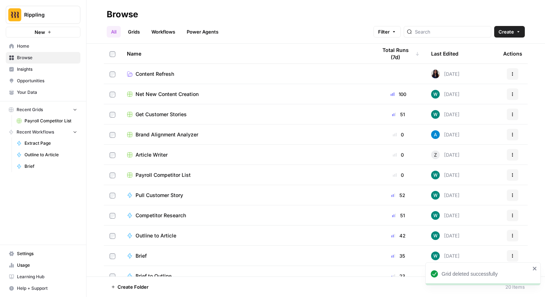
click at [135, 34] on link "Grids" at bounding box center [134, 32] width 21 height 12
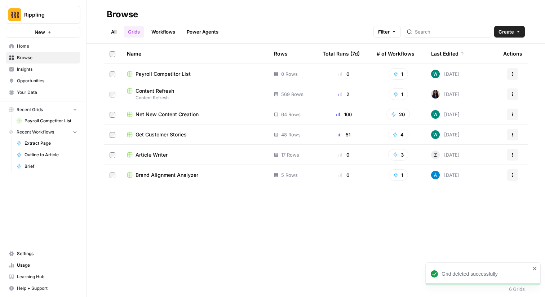
click at [521, 70] on div "Actions" at bounding box center [512, 74] width 19 height 12
click at [517, 70] on button "Actions" at bounding box center [513, 74] width 12 height 12
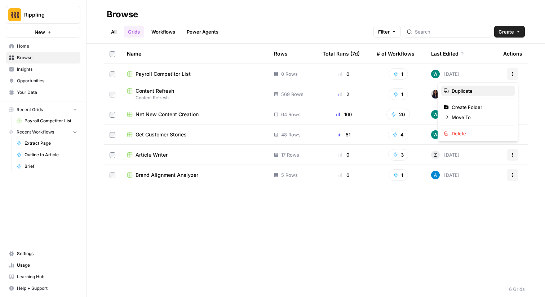
click at [485, 90] on span "Duplicate" at bounding box center [481, 90] width 58 height 7
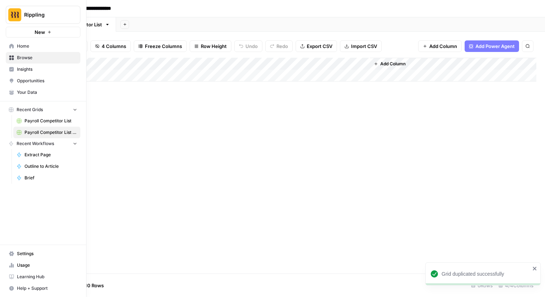
click at [27, 56] on span "Browse" at bounding box center [47, 57] width 60 height 6
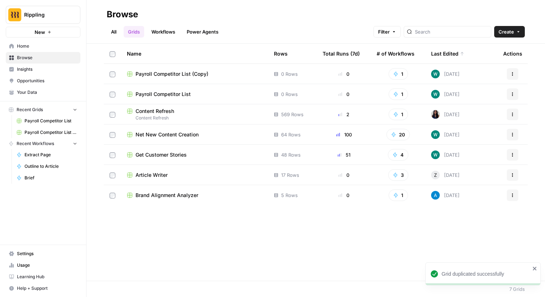
click at [519, 74] on div "Actions" at bounding box center [512, 74] width 19 height 12
click at [507, 94] on button "Actions" at bounding box center [513, 94] width 12 height 12
click at [495, 111] on span "Duplicate" at bounding box center [481, 110] width 58 height 7
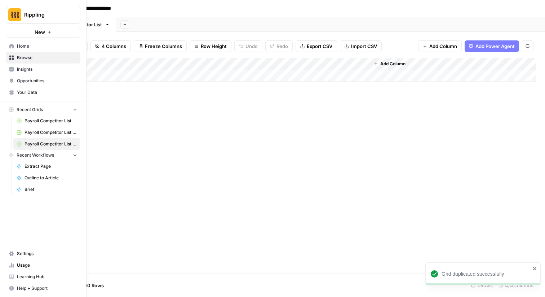
click at [20, 58] on span "Browse" at bounding box center [47, 57] width 60 height 6
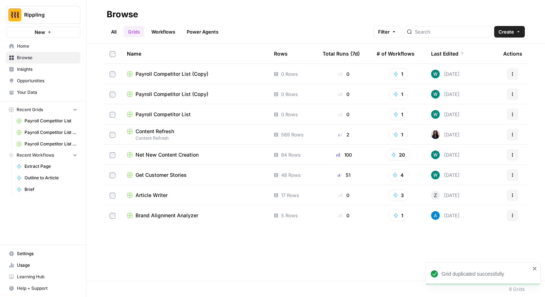
click at [511, 72] on icon "button" at bounding box center [512, 74] width 4 height 4
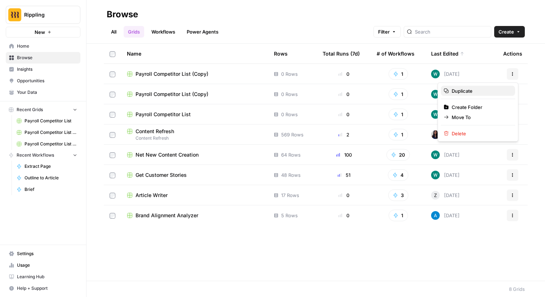
click at [504, 91] on span "Duplicate" at bounding box center [481, 90] width 58 height 7
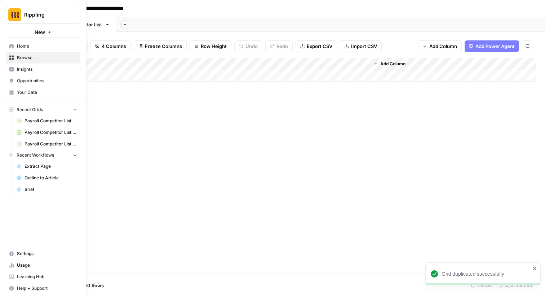
click at [16, 54] on link "Browse" at bounding box center [43, 58] width 75 height 12
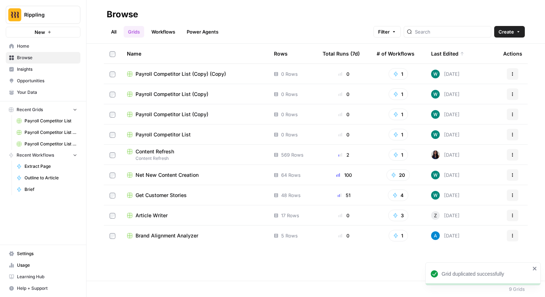
click at [515, 76] on div "Actions" at bounding box center [513, 78] width 16 height 7
click at [512, 74] on div "Actions" at bounding box center [513, 78] width 26 height 13
click at [511, 75] on icon "button" at bounding box center [512, 74] width 4 height 4
click at [473, 90] on span "Duplicate" at bounding box center [481, 90] width 58 height 7
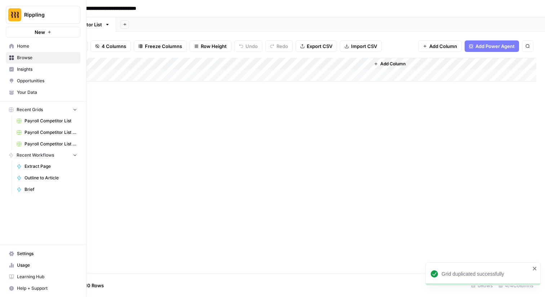
click at [14, 53] on link "Browse" at bounding box center [43, 58] width 75 height 12
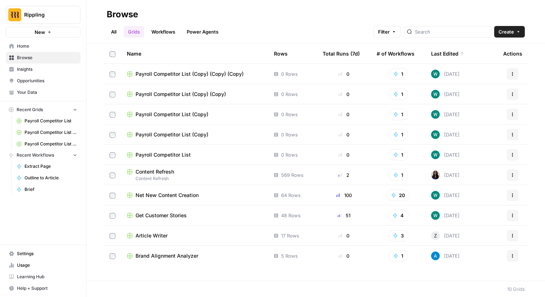
click at [196, 115] on span "Payroll Competitor List (Copy)" at bounding box center [172, 114] width 73 height 7
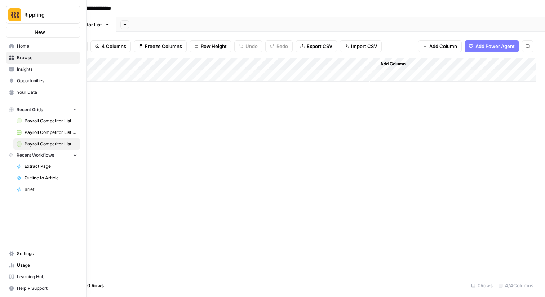
click at [14, 58] on link "Browse" at bounding box center [43, 58] width 75 height 12
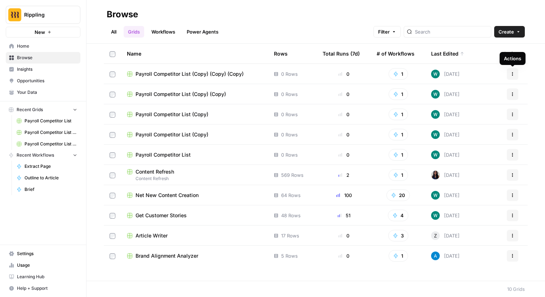
click at [512, 73] on icon "button" at bounding box center [512, 73] width 1 height 1
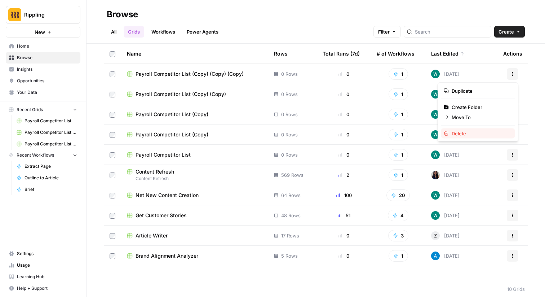
click at [462, 136] on span "Delete" at bounding box center [481, 133] width 58 height 7
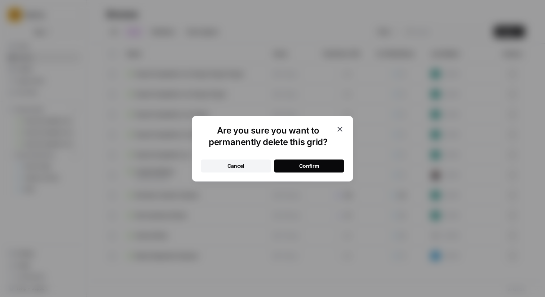
click at [318, 167] on div "Confirm" at bounding box center [309, 165] width 20 height 7
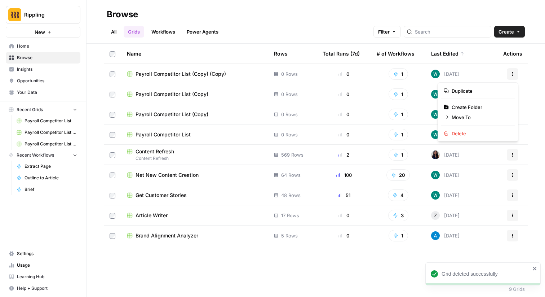
click at [514, 79] on button "Actions" at bounding box center [513, 74] width 12 height 12
click at [487, 142] on td "[DATE]" at bounding box center [461, 134] width 72 height 20
click at [495, 72] on td "[DATE]" at bounding box center [461, 74] width 72 height 20
click at [513, 72] on icon "button" at bounding box center [512, 74] width 4 height 4
click at [476, 131] on span "Delete" at bounding box center [481, 133] width 58 height 7
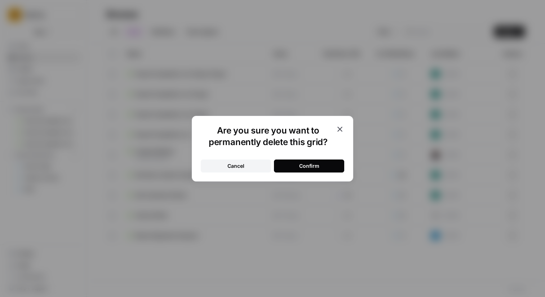
click at [313, 164] on div "Confirm" at bounding box center [309, 165] width 20 height 7
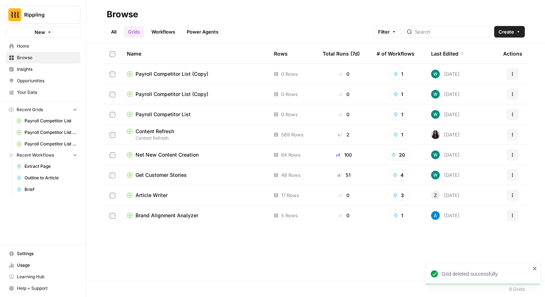
click at [507, 75] on button "Actions" at bounding box center [513, 74] width 12 height 12
click at [465, 133] on span "Delete" at bounding box center [481, 133] width 58 height 7
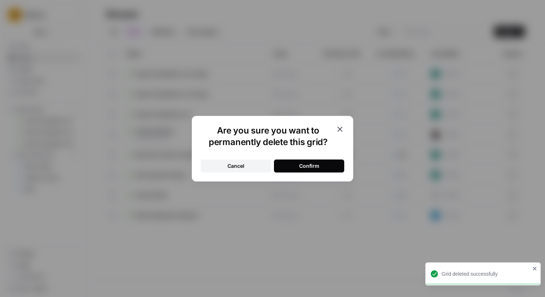
click at [324, 164] on button "Confirm" at bounding box center [309, 165] width 70 height 13
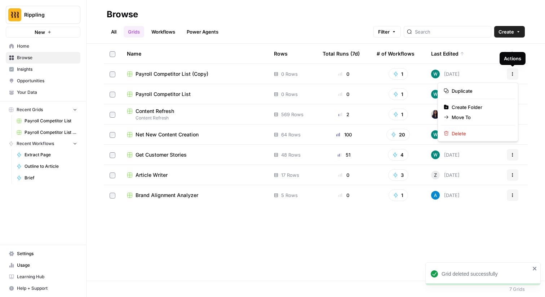
click at [514, 71] on button "Actions" at bounding box center [513, 74] width 12 height 12
click at [496, 139] on div "Duplicate Create Folder Move To [GEOGRAPHIC_DATA]" at bounding box center [478, 112] width 81 height 59
click at [545, 87] on div "Name Rows Total Runs (7d) # of Workflows Last Edited Actions Payroll Competitor…" at bounding box center [316, 162] width 459 height 237
click at [510, 75] on icon "button" at bounding box center [512, 74] width 4 height 4
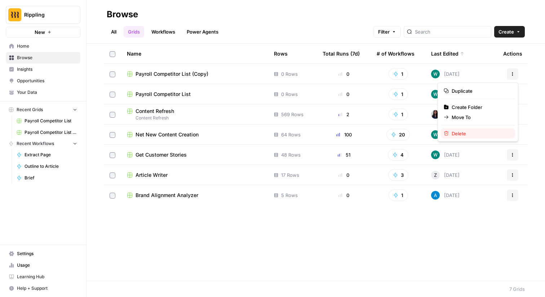
click at [470, 132] on span "Delete" at bounding box center [481, 133] width 58 height 7
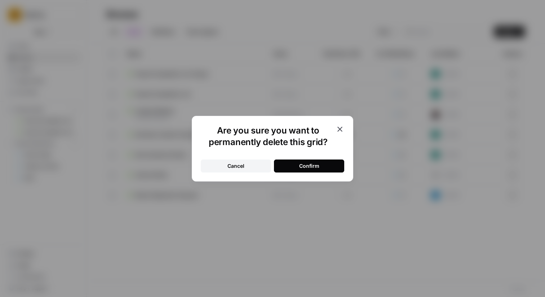
click at [305, 162] on div "Confirm" at bounding box center [309, 165] width 20 height 7
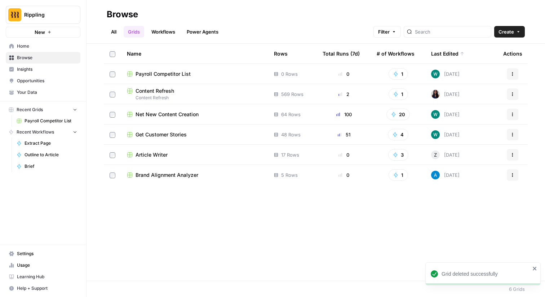
click at [514, 75] on icon "button" at bounding box center [512, 74] width 4 height 4
click at [485, 131] on span "Delete" at bounding box center [481, 133] width 58 height 7
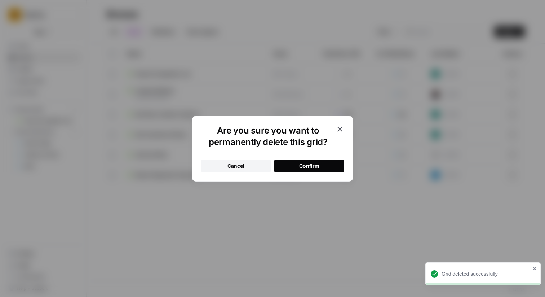
click at [304, 173] on div "Are you sure you want to permanently delete this grid? Cancel Confirm" at bounding box center [272, 149] width 161 height 66
click at [316, 164] on div "Confirm" at bounding box center [309, 165] width 20 height 7
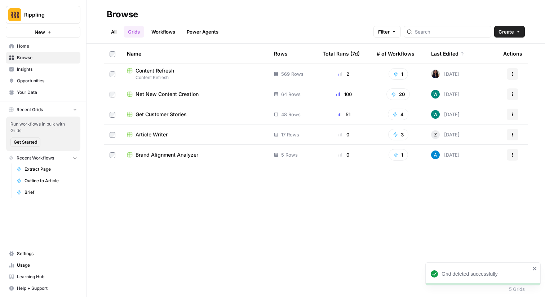
click at [511, 93] on icon "button" at bounding box center [512, 94] width 4 height 4
click at [500, 110] on span "Duplicate" at bounding box center [481, 110] width 58 height 7
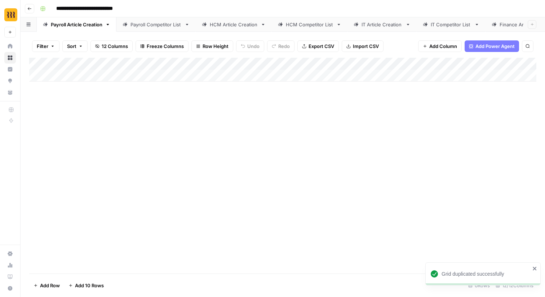
click at [110, 6] on input "**********" at bounding box center [97, 9] width 88 height 12
type input "**********"
click at [107, 26] on icon "button" at bounding box center [107, 24] width 5 height 5
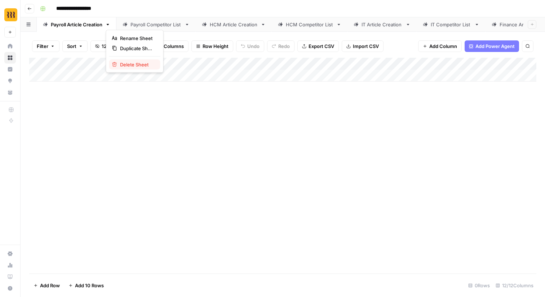
click at [128, 65] on span "Delete Sheet" at bounding box center [137, 64] width 35 height 7
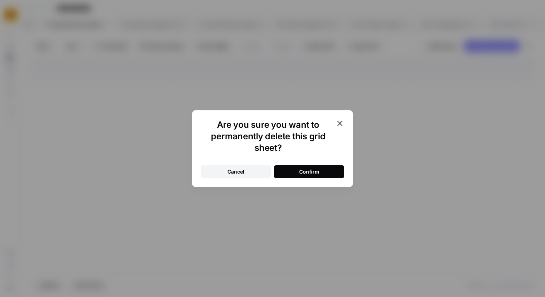
click at [305, 172] on div "Confirm" at bounding box center [309, 171] width 20 height 7
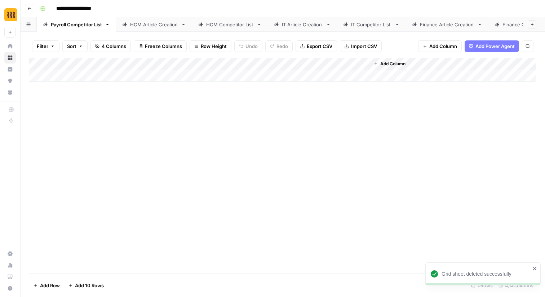
click at [185, 26] on icon at bounding box center [183, 24] width 5 height 5
click at [182, 26] on icon "button" at bounding box center [183, 24] width 5 height 5
click at [198, 62] on span "Delete Sheet" at bounding box center [212, 64] width 35 height 7
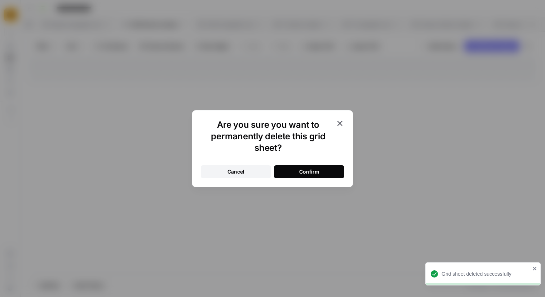
click at [295, 177] on button "Confirm" at bounding box center [309, 171] width 70 height 13
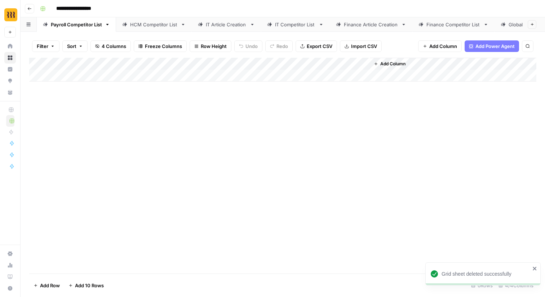
click at [252, 26] on icon at bounding box center [252, 24] width 5 height 5
click at [252, 25] on icon "button" at bounding box center [252, 24] width 5 height 5
click at [286, 65] on span "Delete Sheet" at bounding box center [280, 64] width 35 height 7
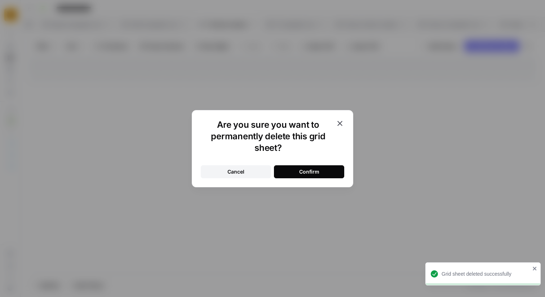
click at [300, 179] on div "Are you sure you want to permanently delete this grid sheet? Cancel Confirm" at bounding box center [272, 148] width 161 height 77
click at [307, 172] on div "Confirm" at bounding box center [309, 171] width 20 height 7
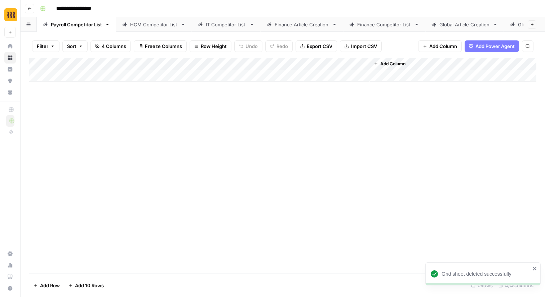
click at [336, 27] on link "Finance Article Creation" at bounding box center [302, 24] width 83 height 14
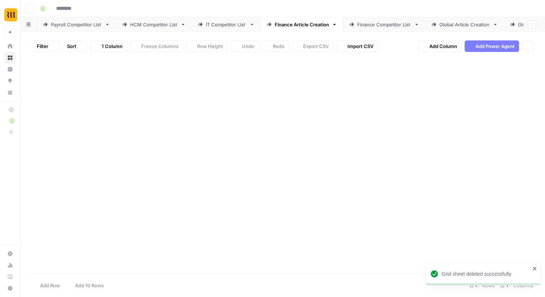
type input "**********"
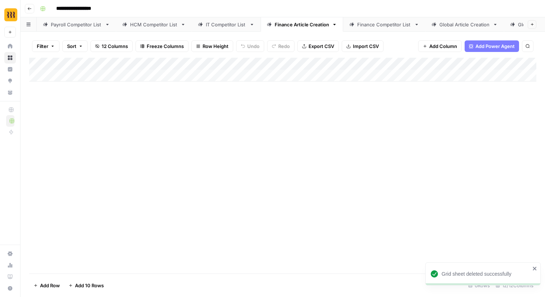
click at [336, 22] on icon "button" at bounding box center [334, 24] width 5 height 5
click at [346, 61] on span "Delete Sheet" at bounding box center [362, 64] width 35 height 7
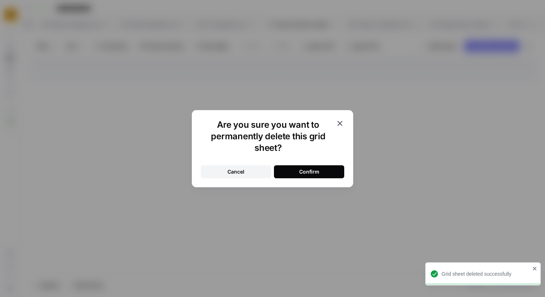
click at [302, 172] on div "Confirm" at bounding box center [309, 171] width 20 height 7
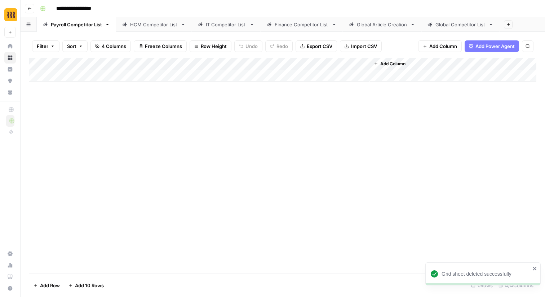
click at [412, 26] on icon at bounding box center [412, 24] width 5 height 5
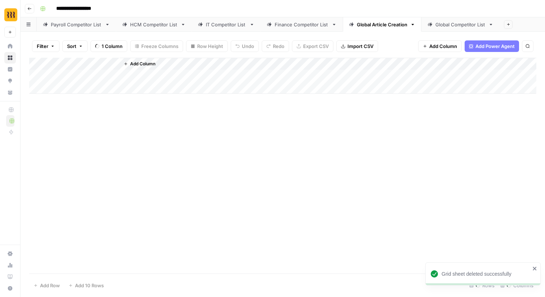
click at [412, 25] on icon "button" at bounding box center [412, 24] width 5 height 5
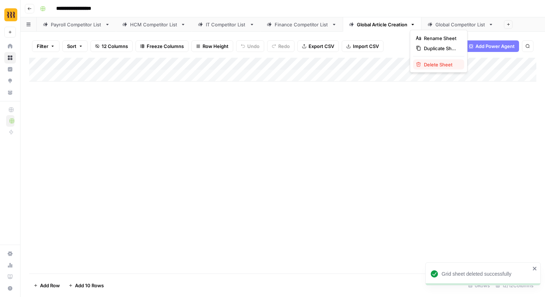
click at [427, 65] on span "Delete Sheet" at bounding box center [441, 64] width 35 height 7
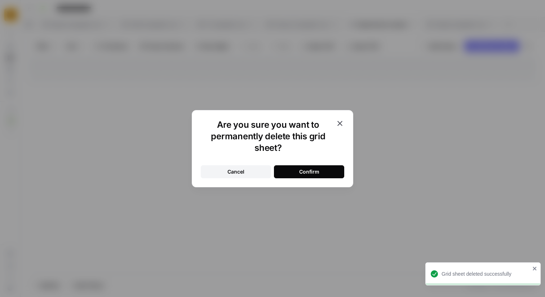
click at [315, 171] on div "Confirm" at bounding box center [309, 171] width 20 height 7
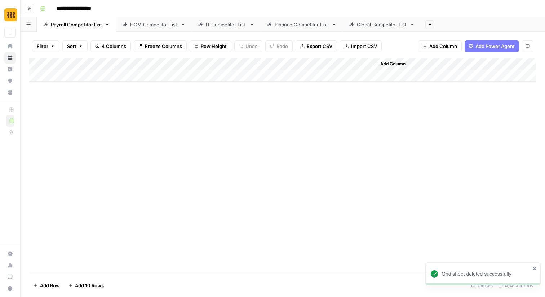
click at [95, 31] on link "Payroll Competitor List" at bounding box center [76, 24] width 79 height 14
click at [151, 80] on div "Add Column" at bounding box center [282, 70] width 507 height 24
click at [168, 76] on div "Add Column" at bounding box center [282, 76] width 507 height 36
click at [140, 76] on div "Add Column" at bounding box center [282, 76] width 507 height 36
click at [180, 74] on div "Add Column" at bounding box center [282, 76] width 507 height 36
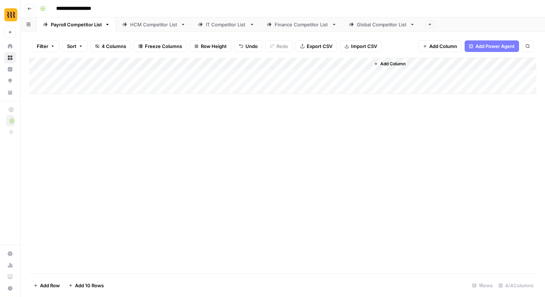
drag, startPoint x: 146, startPoint y: 78, endPoint x: 154, endPoint y: 78, distance: 7.2
click at [154, 78] on div "Add Column" at bounding box center [282, 76] width 507 height 36
drag, startPoint x: 158, startPoint y: 78, endPoint x: 170, endPoint y: 78, distance: 13.0
click at [170, 78] on div "Add Column" at bounding box center [282, 76] width 507 height 36
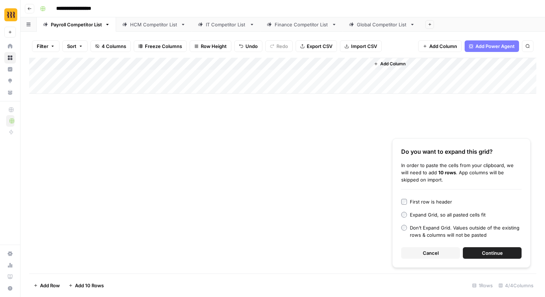
click at [491, 258] on button "Continue" at bounding box center [492, 253] width 59 height 12
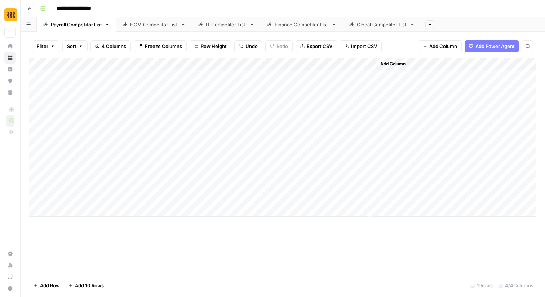
click at [300, 65] on div "Add Column" at bounding box center [282, 137] width 507 height 159
click at [335, 79] on span "All Rows" at bounding box center [323, 80] width 45 height 7
click at [148, 25] on div "HCM Competitor List" at bounding box center [154, 24] width 48 height 7
drag, startPoint x: 124, startPoint y: 74, endPoint x: 217, endPoint y: 74, distance: 92.3
click at [217, 74] on div "Add Column" at bounding box center [282, 70] width 507 height 24
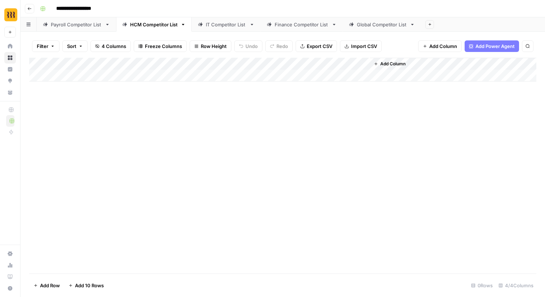
click at [217, 74] on div "Add Column" at bounding box center [282, 70] width 507 height 24
click at [186, 72] on div "Add Column" at bounding box center [282, 76] width 507 height 36
click at [137, 72] on div "Add Column" at bounding box center [282, 76] width 507 height 36
click at [175, 73] on div "Add Column" at bounding box center [282, 76] width 507 height 36
drag, startPoint x: 154, startPoint y: 74, endPoint x: 168, endPoint y: 74, distance: 13.7
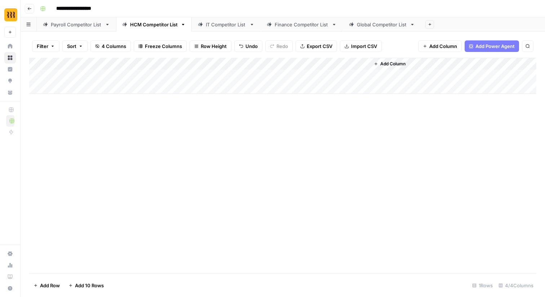
click at [168, 74] on div "Add Column" at bounding box center [282, 76] width 507 height 36
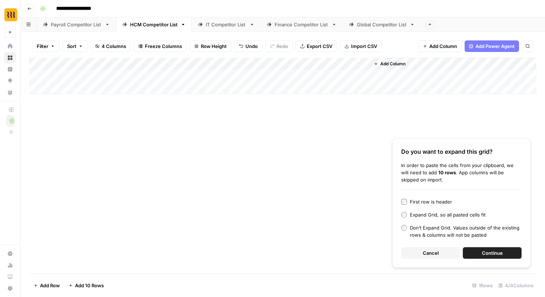
click at [494, 251] on span "Continue" at bounding box center [492, 252] width 21 height 7
click at [234, 27] on div "IT Competitor List" at bounding box center [226, 24] width 41 height 7
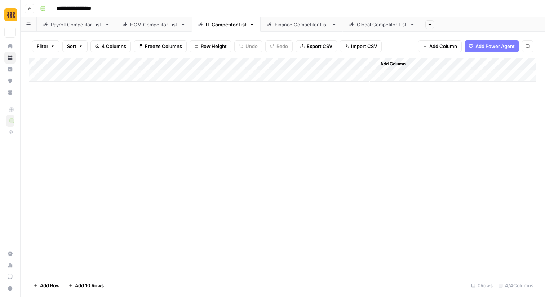
click at [84, 75] on div "Add Column" at bounding box center [282, 70] width 507 height 24
click at [120, 74] on div "Add Column" at bounding box center [282, 76] width 507 height 36
drag, startPoint x: 177, startPoint y: 72, endPoint x: 103, endPoint y: 81, distance: 74.4
click at [103, 81] on div "Add Column" at bounding box center [282, 76] width 507 height 36
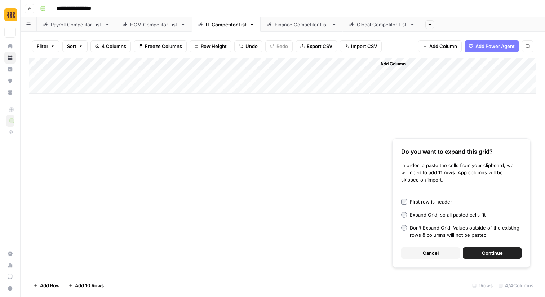
click at [504, 256] on button "Continue" at bounding box center [492, 253] width 59 height 12
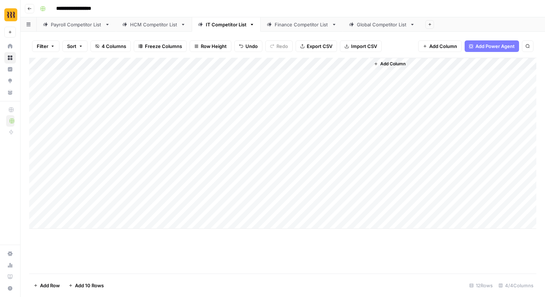
click at [291, 26] on div "Finance Competitor List" at bounding box center [302, 24] width 54 height 7
drag, startPoint x: 106, startPoint y: 74, endPoint x: 204, endPoint y: 74, distance: 98.0
click at [204, 74] on div "Add Column" at bounding box center [282, 70] width 507 height 24
click at [128, 74] on div "Add Column" at bounding box center [282, 70] width 507 height 24
drag, startPoint x: 138, startPoint y: 79, endPoint x: 195, endPoint y: 79, distance: 56.6
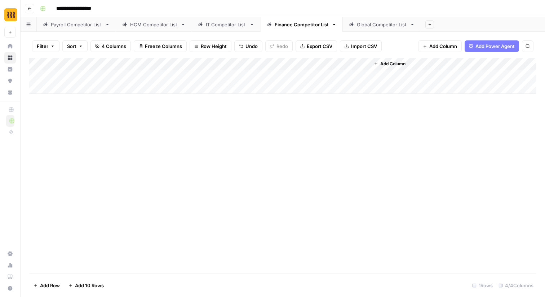
click at [195, 79] on div "Add Column" at bounding box center [282, 76] width 507 height 36
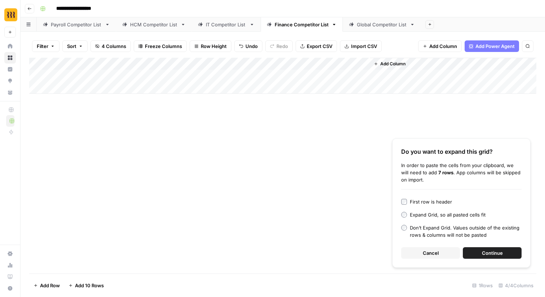
click at [515, 256] on button "Continue" at bounding box center [492, 253] width 59 height 12
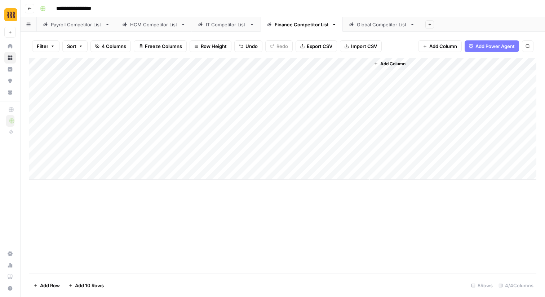
click at [387, 21] on div "Global Competitor List" at bounding box center [382, 24] width 50 height 7
drag, startPoint x: 118, startPoint y: 75, endPoint x: 207, endPoint y: 75, distance: 89.8
click at [208, 75] on div "Add Column" at bounding box center [282, 70] width 507 height 24
click at [120, 76] on div "Add Column" at bounding box center [282, 76] width 507 height 36
drag, startPoint x: 184, startPoint y: 75, endPoint x: 135, endPoint y: 75, distance: 49.4
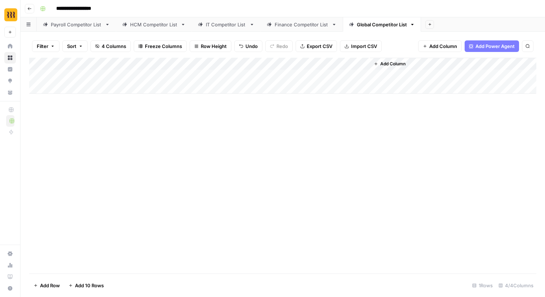
click at [135, 75] on div "Add Column" at bounding box center [282, 76] width 507 height 36
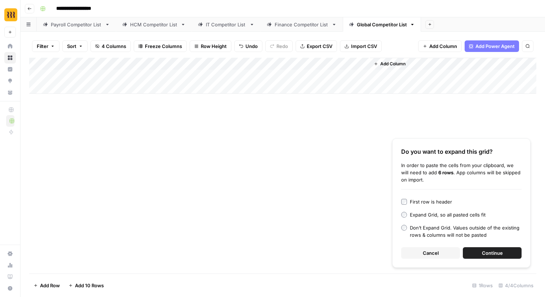
click at [504, 258] on div "Do you want to expand this grid? In order to paste the cells from your clipboar…" at bounding box center [461, 202] width 138 height 129
click at [504, 256] on button "Continue" at bounding box center [492, 253] width 59 height 12
click at [77, 23] on div "Payroll Competitor List" at bounding box center [76, 24] width 51 height 7
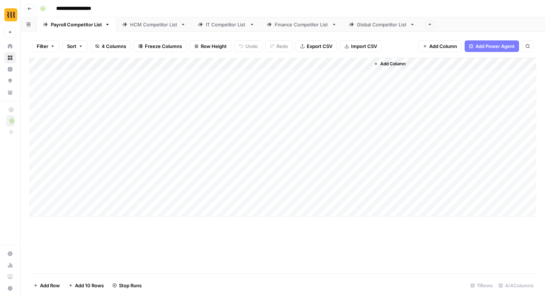
click at [152, 28] on link "HCM Competitor List" at bounding box center [154, 24] width 76 height 14
click at [297, 62] on div "Add Column" at bounding box center [282, 137] width 507 height 159
click at [320, 81] on span "All Rows" at bounding box center [323, 80] width 45 height 7
click at [228, 24] on div "IT Competitor List" at bounding box center [226, 24] width 41 height 7
click at [297, 64] on div "Add Column" at bounding box center [282, 143] width 507 height 171
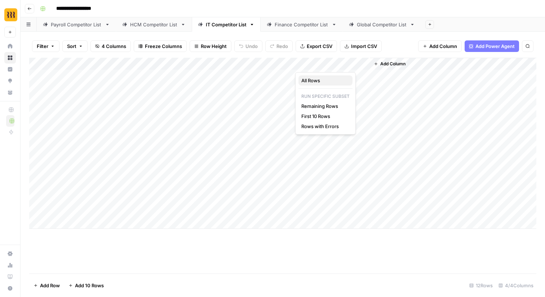
click at [307, 79] on span "All Rows" at bounding box center [323, 80] width 45 height 7
click at [305, 27] on div "Finance Competitor List" at bounding box center [302, 24] width 54 height 7
click at [302, 65] on div "Add Column" at bounding box center [282, 119] width 507 height 122
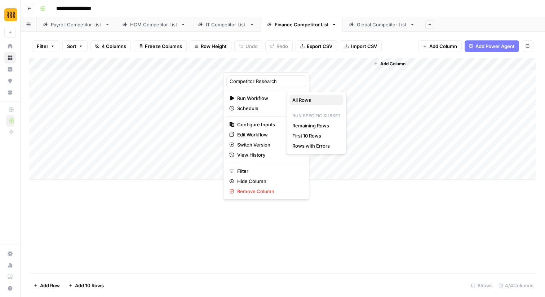
click at [297, 101] on span "All Rows" at bounding box center [314, 99] width 45 height 7
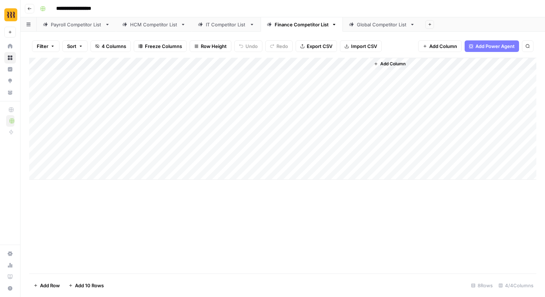
click at [381, 23] on div "Global Competitor List" at bounding box center [382, 24] width 50 height 7
click at [297, 67] on div "Add Column" at bounding box center [282, 113] width 507 height 110
click at [319, 78] on span "All Rows" at bounding box center [323, 80] width 45 height 7
click at [299, 20] on link "Finance Competitor List" at bounding box center [302, 24] width 82 height 14
click at [299, 66] on div "Add Column" at bounding box center [282, 119] width 507 height 122
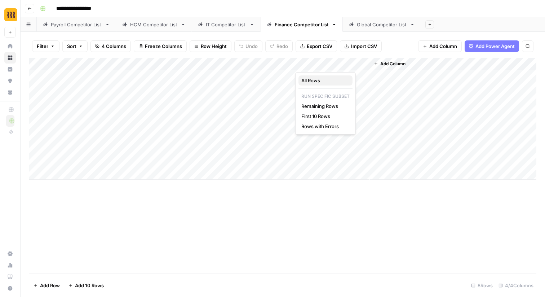
click at [312, 77] on span "All Rows" at bounding box center [323, 80] width 45 height 7
click at [212, 22] on div "IT Competitor List" at bounding box center [226, 24] width 41 height 7
click at [304, 22] on div "Finance Competitor List" at bounding box center [302, 24] width 54 height 7
click at [397, 27] on div "Global Competitor List" at bounding box center [382, 24] width 50 height 7
click at [291, 29] on link "Finance Competitor List" at bounding box center [302, 24] width 82 height 14
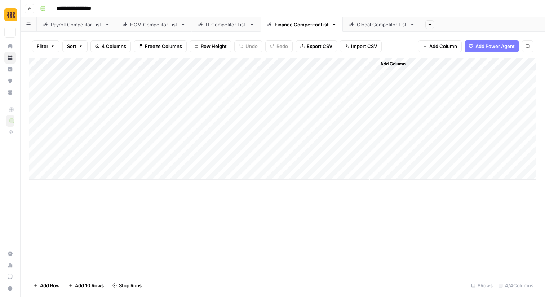
click at [222, 29] on link "IT Competitor List" at bounding box center [226, 24] width 69 height 14
click at [150, 28] on div "HCM Competitor List" at bounding box center [154, 24] width 48 height 7
click at [79, 25] on div "Payroll Competitor List" at bounding box center [76, 24] width 51 height 7
drag, startPoint x: 139, startPoint y: 83, endPoint x: 157, endPoint y: 81, distance: 18.1
click at [157, 81] on div "Add Column" at bounding box center [282, 166] width 507 height 216
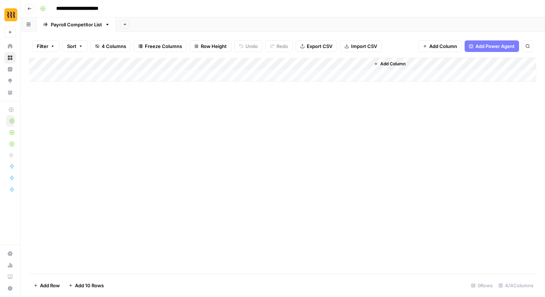
click at [146, 79] on div "Add Column" at bounding box center [282, 70] width 507 height 24
click at [169, 77] on div "Add Column" at bounding box center [282, 70] width 507 height 24
click at [114, 78] on div "Add Column" at bounding box center [282, 70] width 507 height 24
click at [188, 121] on div "Add Column" at bounding box center [282, 166] width 507 height 216
click at [188, 72] on div "Add Column" at bounding box center [282, 70] width 507 height 24
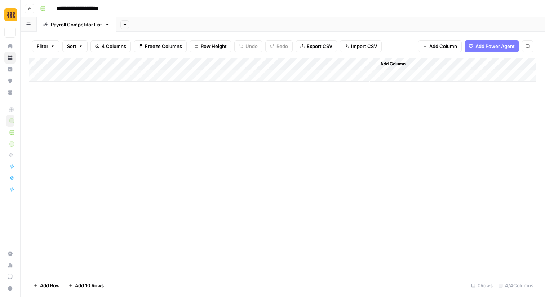
click at [131, 75] on div "Add Column" at bounding box center [282, 70] width 507 height 24
click at [219, 146] on div "Add Column" at bounding box center [282, 166] width 507 height 216
click at [180, 77] on div "Add Column" at bounding box center [282, 76] width 507 height 36
drag, startPoint x: 169, startPoint y: 74, endPoint x: 130, endPoint y: 74, distance: 39.3
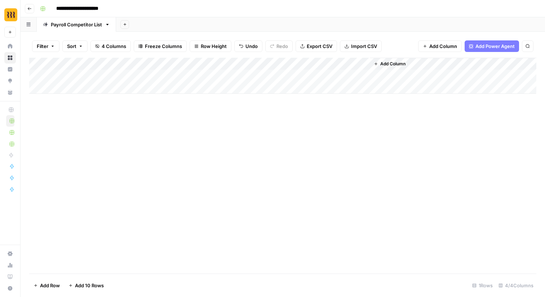
click at [130, 74] on div "Add Column" at bounding box center [282, 76] width 507 height 36
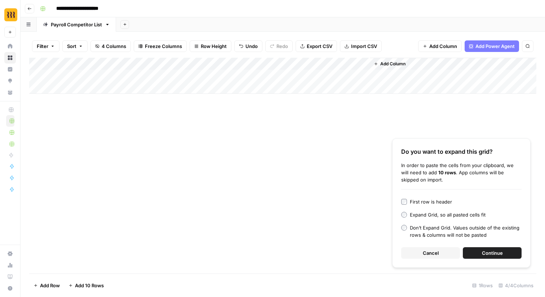
click at [506, 256] on button "Continue" at bounding box center [492, 253] width 59 height 12
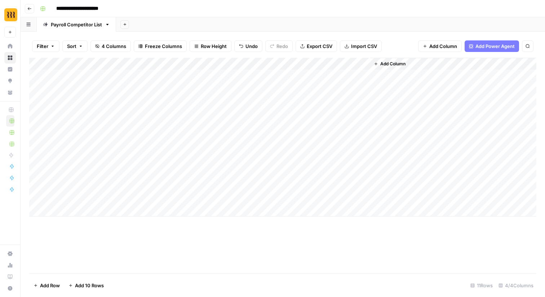
click at [301, 65] on div "Add Column" at bounding box center [282, 137] width 507 height 159
click at [325, 82] on span "All Rows" at bounding box center [323, 80] width 45 height 7
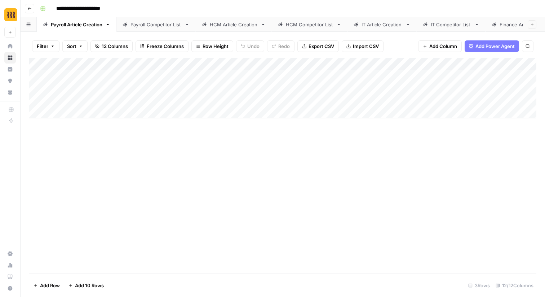
click at [160, 25] on div "Payroll Competitor List" at bounding box center [155, 24] width 51 height 7
click at [99, 75] on div "Add Column" at bounding box center [282, 137] width 507 height 159
click at [162, 237] on div "Add Column" at bounding box center [282, 166] width 507 height 216
drag, startPoint x: 212, startPoint y: 198, endPoint x: 98, endPoint y: 70, distance: 170.3
click at [98, 70] on div "Add Column" at bounding box center [282, 137] width 507 height 159
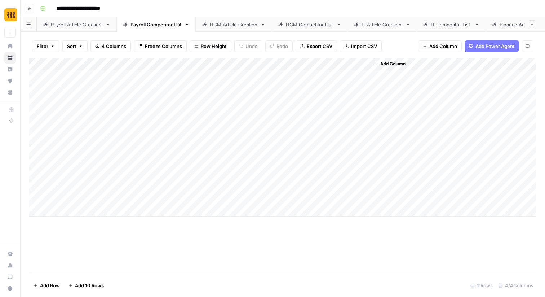
click at [292, 27] on div "HCM Competitor List" at bounding box center [310, 24] width 48 height 7
drag, startPoint x: 116, startPoint y: 78, endPoint x: 182, endPoint y: 195, distance: 134.0
click at [182, 195] on div "Add Column" at bounding box center [282, 137] width 507 height 159
click at [374, 29] on link "IT Article Creation" at bounding box center [381, 24] width 69 height 14
click at [450, 17] on link "IT Competitor List" at bounding box center [451, 24] width 69 height 14
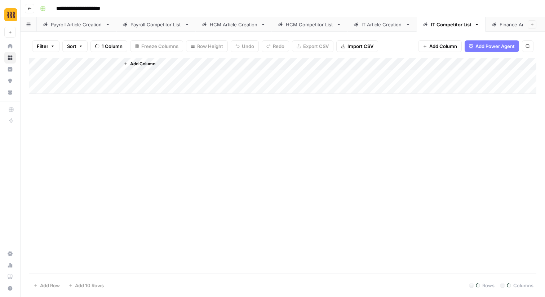
click at [449, 25] on div "IT Competitor List" at bounding box center [451, 24] width 41 height 7
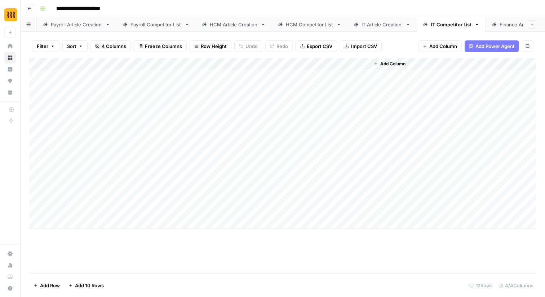
drag, startPoint x: 120, startPoint y: 72, endPoint x: 204, endPoint y: 206, distance: 158.3
click at [204, 206] on div "Add Column" at bounding box center [282, 143] width 507 height 171
click at [435, 20] on link "Finance Competitor List" at bounding box center [447, 24] width 82 height 14
drag, startPoint x: 131, startPoint y: 77, endPoint x: 179, endPoint y: 158, distance: 94.4
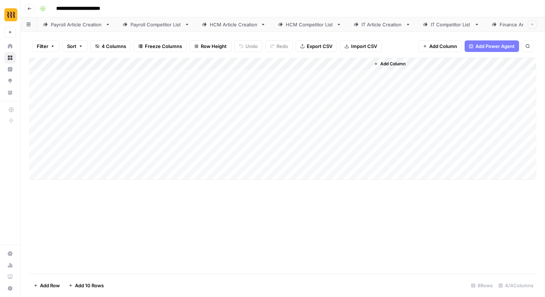
click at [179, 159] on div "Add Column" at bounding box center [282, 119] width 507 height 122
click at [491, 22] on div "Global Article Creation" at bounding box center [516, 24] width 50 height 7
click at [491, 22] on div "Global Competitor List" at bounding box center [484, 24] width 50 height 7
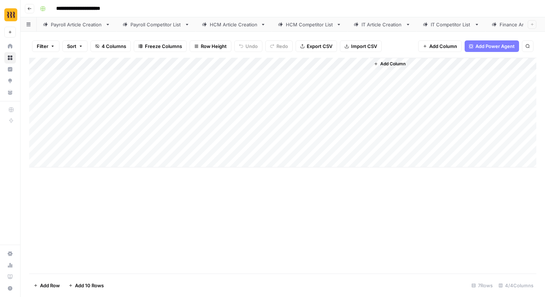
drag, startPoint x: 102, startPoint y: 72, endPoint x: 173, endPoint y: 146, distance: 102.7
click at [173, 146] on div "Add Column" at bounding box center [282, 113] width 507 height 110
click at [153, 30] on link "HCM Competitor List" at bounding box center [154, 24] width 76 height 14
click at [212, 29] on link "IT Competitor List" at bounding box center [226, 24] width 69 height 14
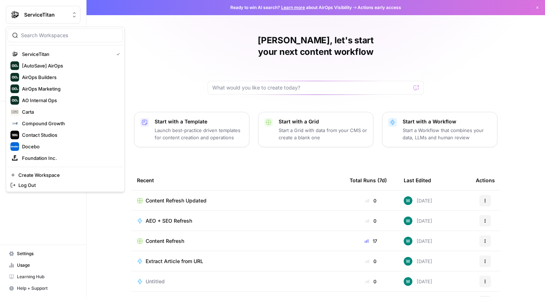
click at [49, 17] on span "ServiceTitan" at bounding box center [46, 14] width 44 height 7
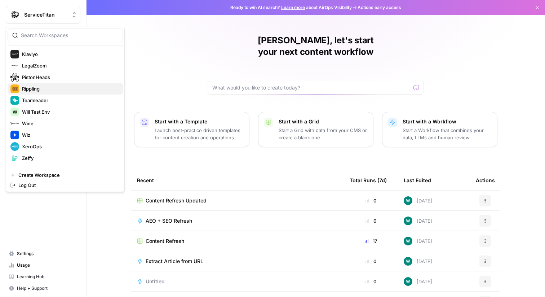
click at [56, 90] on span "Rippling" at bounding box center [69, 88] width 95 height 7
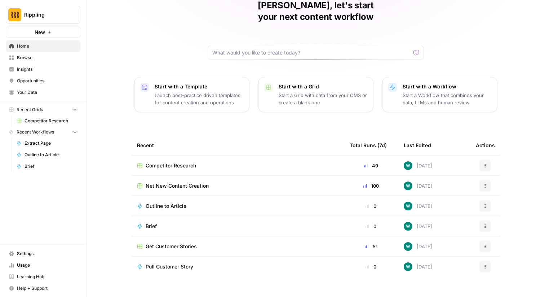
scroll to position [32, 0]
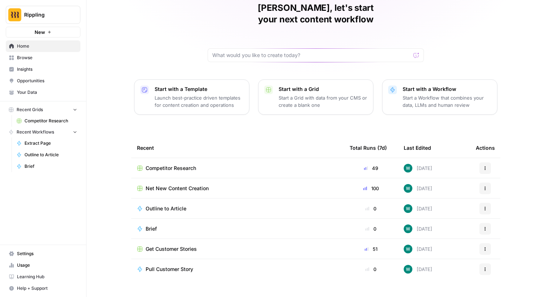
click at [25, 57] on span "Browse" at bounding box center [47, 57] width 60 height 6
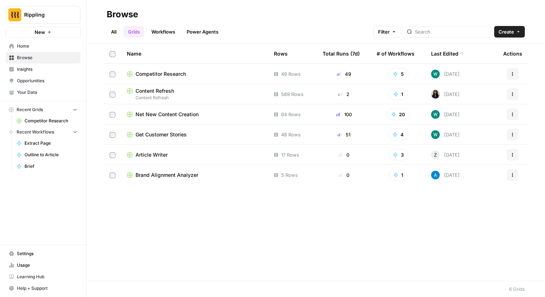
click at [178, 90] on div "Content Refresh" at bounding box center [195, 90] width 136 height 7
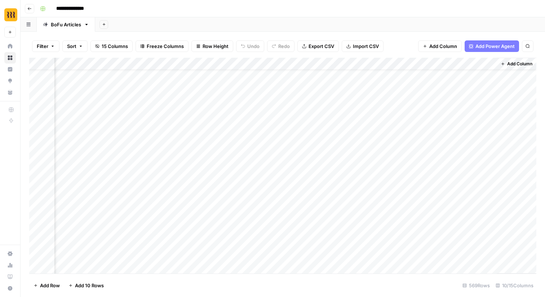
scroll to position [16, 461]
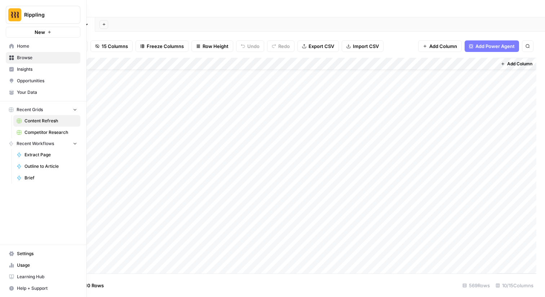
click at [52, 57] on span "Browse" at bounding box center [47, 57] width 60 height 6
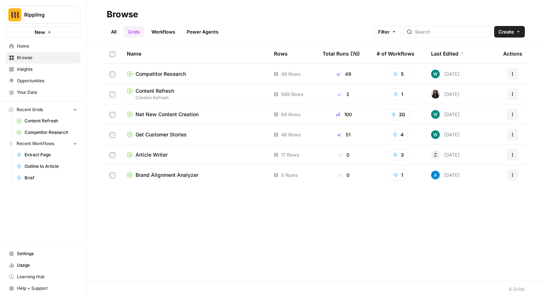
click at [174, 36] on link "Workflows" at bounding box center [163, 32] width 32 height 12
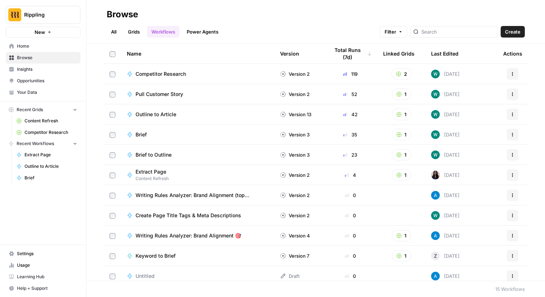
click at [141, 35] on link "Grids" at bounding box center [134, 32] width 21 height 12
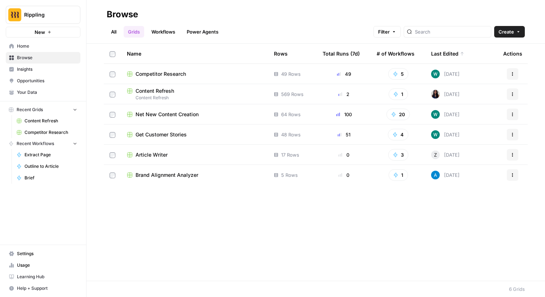
click at [110, 35] on link "All" at bounding box center [114, 32] width 14 height 12
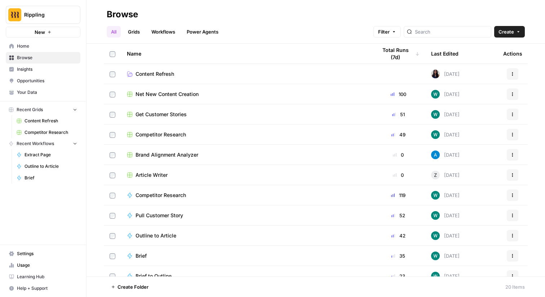
click at [160, 74] on span "Content Refresh" at bounding box center [155, 73] width 39 height 7
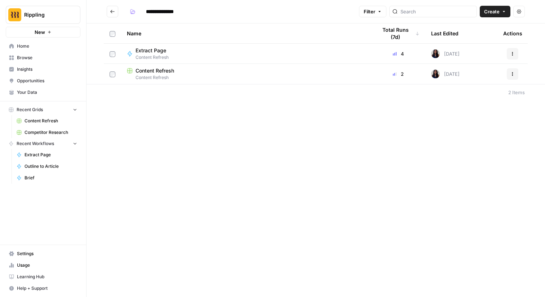
click at [509, 76] on button "Actions" at bounding box center [513, 74] width 12 height 12
click at [225, 67] on div "Content Refresh" at bounding box center [246, 70] width 239 height 7
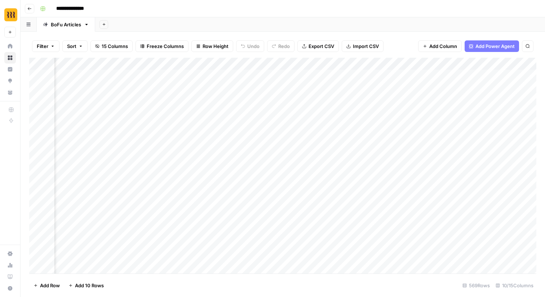
scroll to position [0, 461]
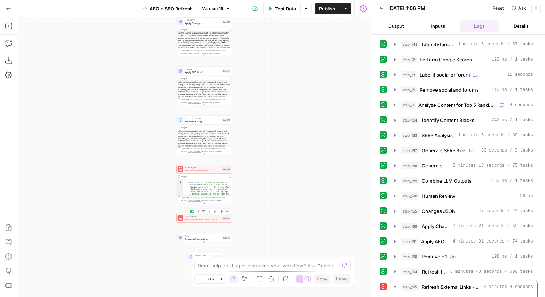
click at [208, 215] on span "Power Agent" at bounding box center [203, 216] width 36 height 3
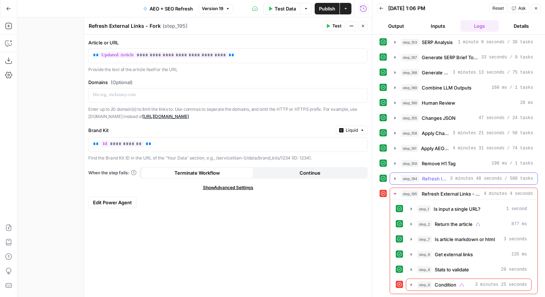
scroll to position [94, 0]
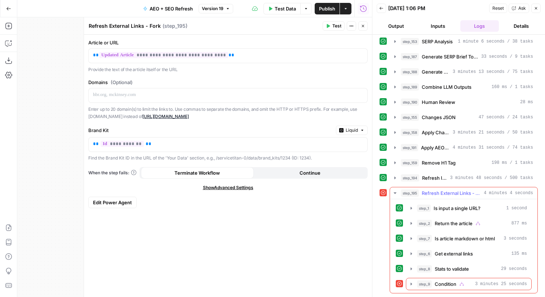
click at [480, 285] on span "3 minutes 25 seconds" at bounding box center [501, 283] width 52 height 6
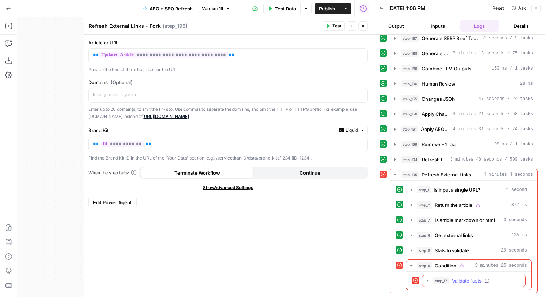
click at [483, 283] on div "step_17 Validate facts 3 minutes 22 seconds" at bounding box center [477, 280] width 88 height 7
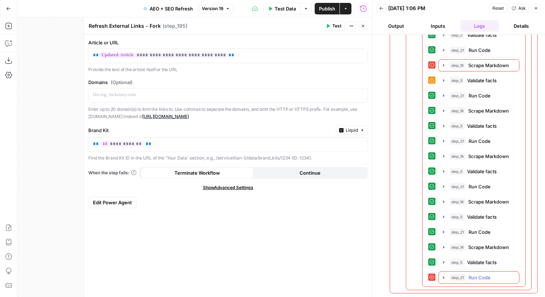
click at [486, 278] on span "Run Code" at bounding box center [480, 277] width 22 height 7
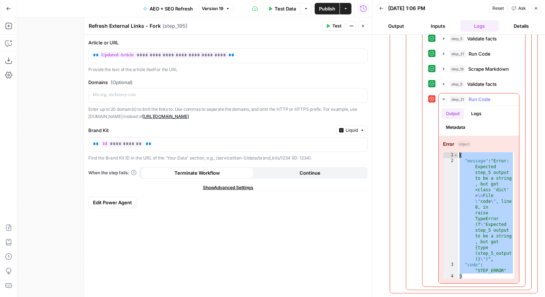
drag, startPoint x: 471, startPoint y: 277, endPoint x: 441, endPoint y: 140, distance: 140.6
click at [441, 140] on div "Error object * 1 2 3 4 { "message" : "Error: Expected step_5 output to be a str…" at bounding box center [479, 209] width 80 height 147
type textarea "**********"
click at [356, 28] on div "Test Actions Close" at bounding box center [345, 25] width 45 height 9
click at [361, 27] on icon "button" at bounding box center [363, 26] width 4 height 4
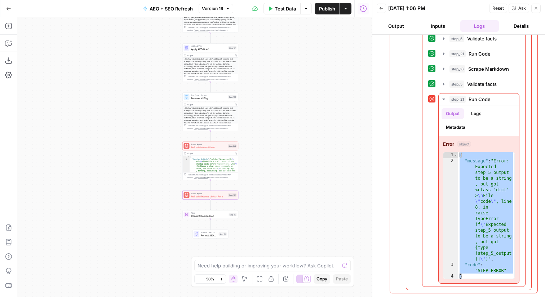
drag, startPoint x: 256, startPoint y: 150, endPoint x: 263, endPoint y: 124, distance: 26.3
click at [263, 124] on div "Workflow Input Settings Inputs Power Agent Identify target keywords Step 148 Ou…" at bounding box center [194, 156] width 355 height 279
click at [191, 195] on div "Power Agent Refresh External Links - Fork Step 195 Copy step Delete step Add No…" at bounding box center [211, 193] width 53 height 6
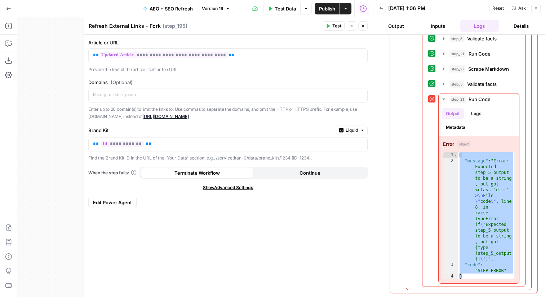
click at [102, 209] on div "**********" at bounding box center [228, 166] width 288 height 262
click at [102, 208] on div "**********" at bounding box center [228, 166] width 288 height 262
click at [114, 201] on span "Edit Power Agent" at bounding box center [112, 202] width 39 height 7
click at [104, 205] on span "Edit Power Agent" at bounding box center [112, 202] width 39 height 7
click at [114, 201] on span "Edit Power Agent" at bounding box center [112, 202] width 39 height 7
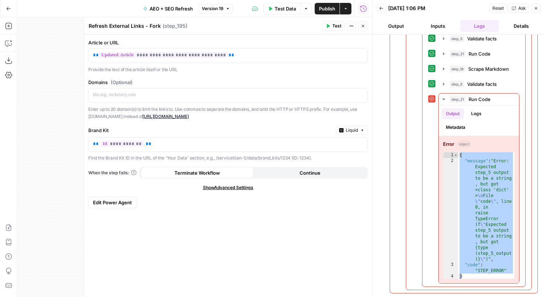
click at [364, 23] on button "Close" at bounding box center [362, 25] width 9 height 9
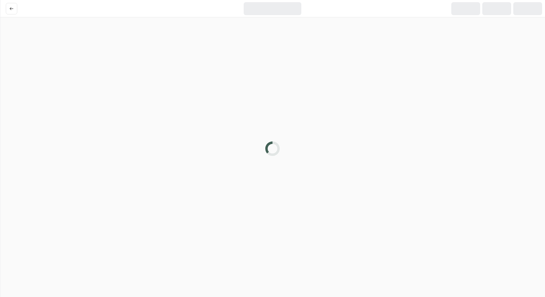
click at [221, 197] on div at bounding box center [272, 148] width 545 height 297
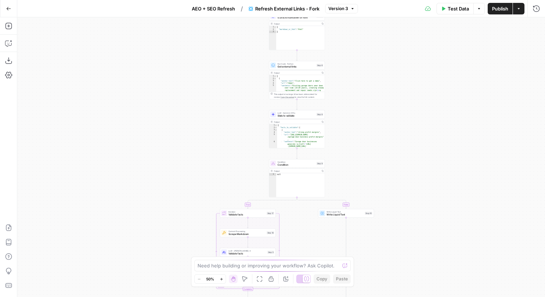
drag, startPoint x: 418, startPoint y: 165, endPoint x: 422, endPoint y: 118, distance: 46.6
click at [422, 118] on div "true false true false true false Workflow Input Settings Inputs LLM · GPT-5 Nan…" at bounding box center [281, 156] width 528 height 279
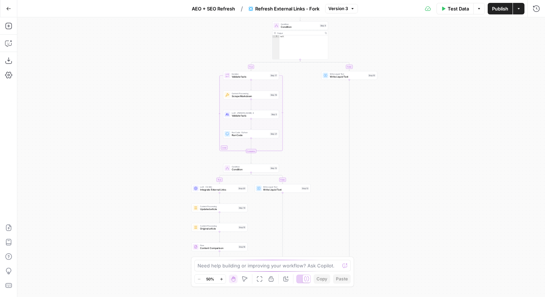
drag, startPoint x: 464, startPoint y: 179, endPoint x: 464, endPoint y: 151, distance: 27.4
click at [464, 151] on div "true false true false true false Workflow Input Settings Inputs LLM · GPT-5 Nan…" at bounding box center [281, 156] width 528 height 279
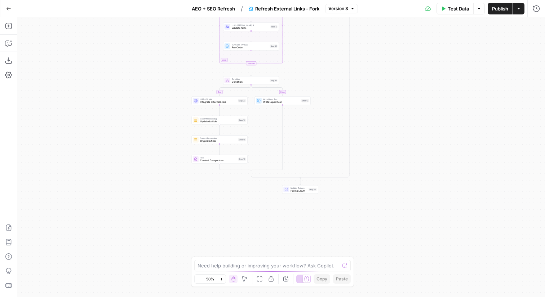
drag, startPoint x: 464, startPoint y: 151, endPoint x: 464, endPoint y: 69, distance: 82.5
click at [464, 69] on div "true false true false true false Workflow Input Settings Inputs LLM · GPT-5 Nan…" at bounding box center [281, 156] width 528 height 279
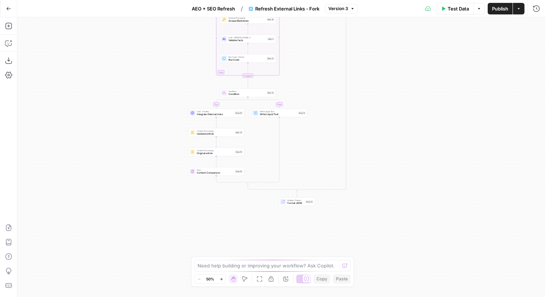
drag, startPoint x: 432, startPoint y: 67, endPoint x: 427, endPoint y: 106, distance: 38.9
click at [428, 106] on div "true false true false true false Workflow Input Settings Inputs LLM · GPT-5 Nan…" at bounding box center [281, 156] width 528 height 279
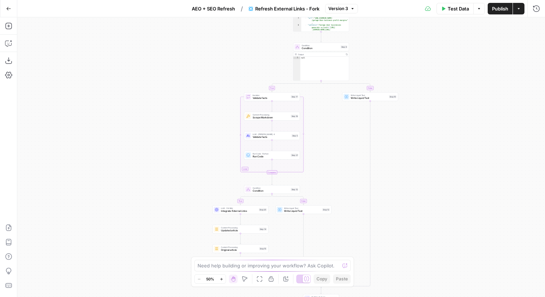
drag, startPoint x: 376, startPoint y: 76, endPoint x: 404, endPoint y: 140, distance: 69.6
click at [404, 140] on div "true false true false true false Workflow Input Settings Inputs LLM · GPT-5 Nan…" at bounding box center [281, 156] width 528 height 279
click at [268, 137] on span "Validate facts" at bounding box center [271, 137] width 37 height 4
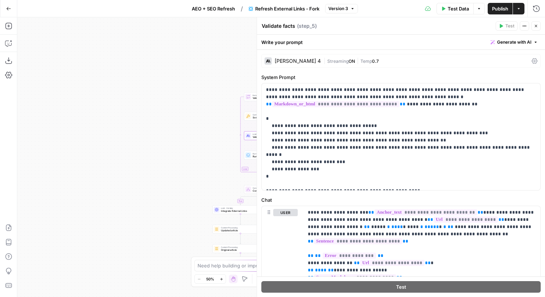
click at [251, 158] on div "Run Code · Python Run Code Step 21 Copy step Delete step Add Note Test" at bounding box center [271, 155] width 53 height 6
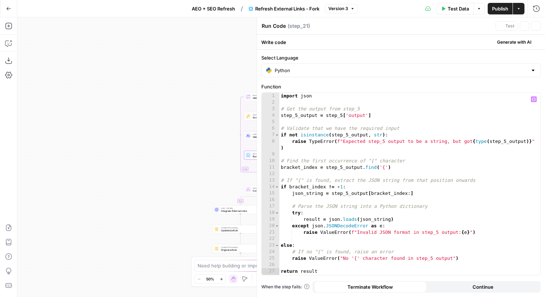
click at [387, 176] on div "import json # Get the output from step_5 step_5_output = step_5 [ 'output' ] # …" at bounding box center [409, 190] width 261 height 195
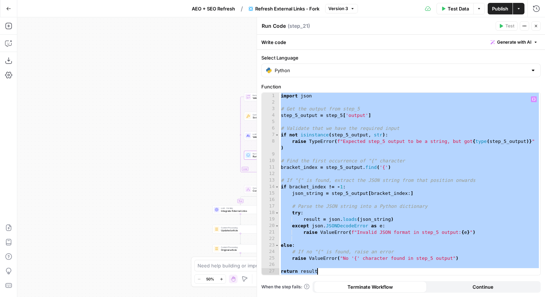
paste textarea
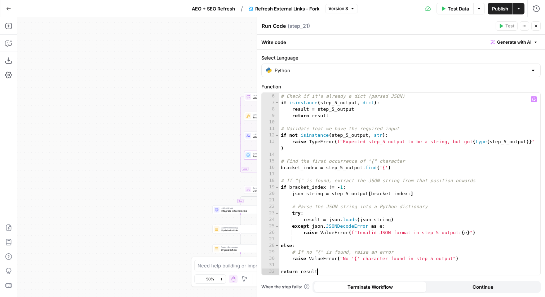
scroll to position [32, 0]
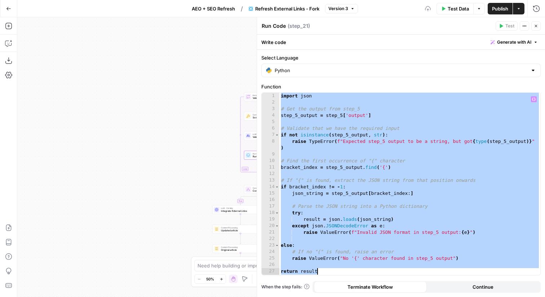
paste textarea
click at [363, 139] on div "import json # Get the output from step_5 step_5_output = step_5 [ 'output' ] # …" at bounding box center [409, 190] width 261 height 195
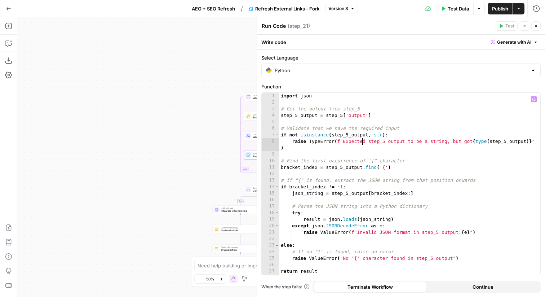
paste textarea
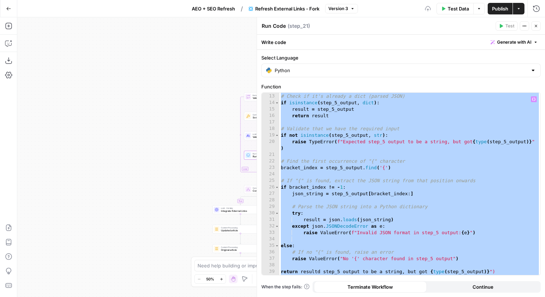
paste textarea
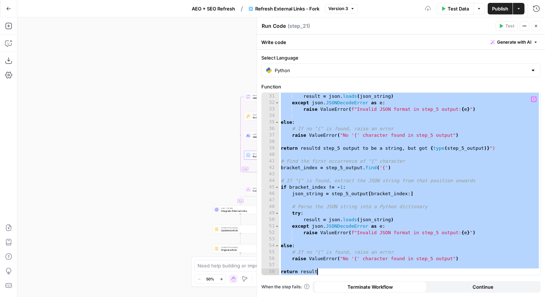
scroll to position [201, 0]
click at [386, 169] on div "try : result = json . loads ( json_string ) except json . JSONDecodeError as e …" at bounding box center [409, 184] width 261 height 195
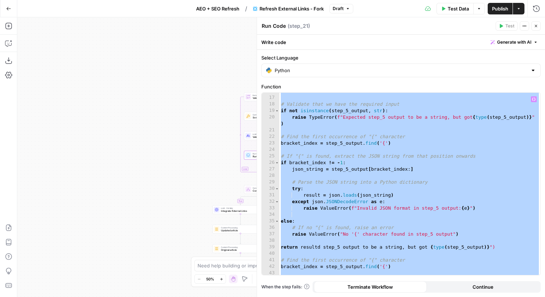
scroll to position [0, 0]
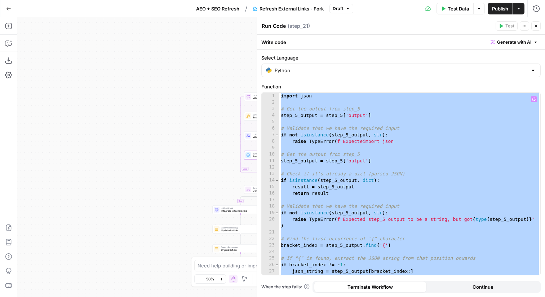
paste textarea
type textarea "**********"
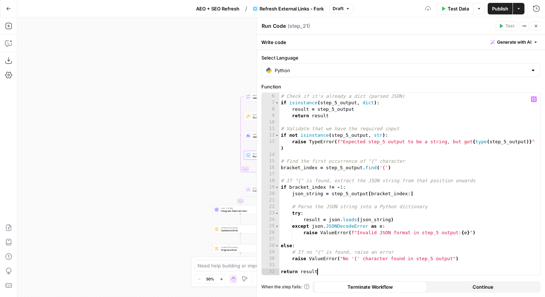
scroll to position [32, 0]
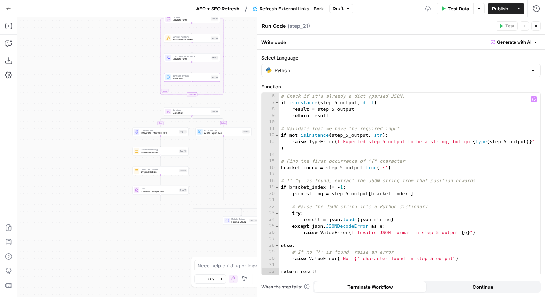
drag, startPoint x: 199, startPoint y: 160, endPoint x: 119, endPoint y: 83, distance: 111.7
click at [119, 83] on div "true false true false true false Workflow Input Settings Inputs LLM · GPT-5 Nan…" at bounding box center [281, 156] width 528 height 279
click at [538, 25] on button "Close" at bounding box center [535, 25] width 9 height 9
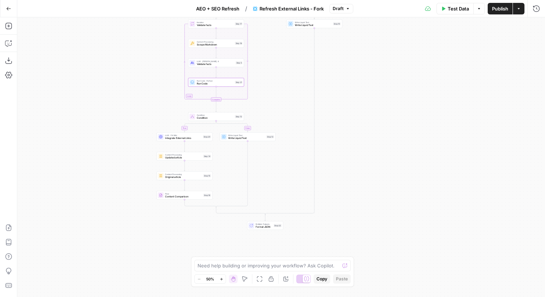
drag, startPoint x: 349, startPoint y: 90, endPoint x: 404, endPoint y: 108, distance: 58.2
click at [400, 107] on div "true false true false true false Workflow Input Settings Inputs LLM · GPT-5 Nan…" at bounding box center [281, 156] width 528 height 279
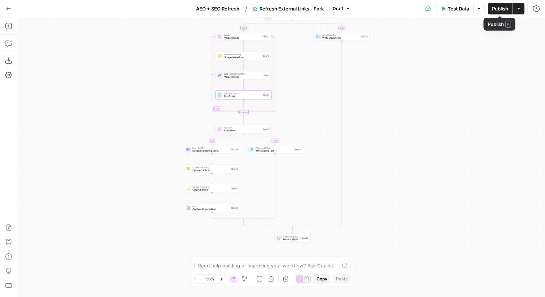
click at [492, 6] on span "Publish" at bounding box center [500, 8] width 16 height 7
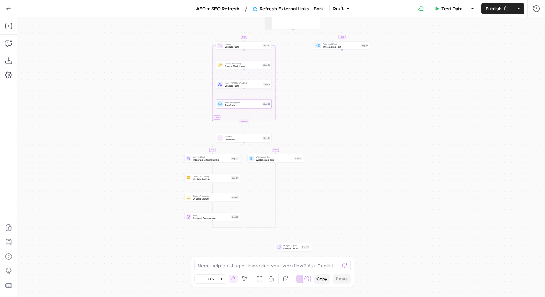
drag, startPoint x: 380, startPoint y: 60, endPoint x: 380, endPoint y: 79, distance: 19.1
click at [380, 79] on div "true false true false true false Workflow Input Settings Inputs LLM · GPT-5 Nan…" at bounding box center [281, 156] width 528 height 279
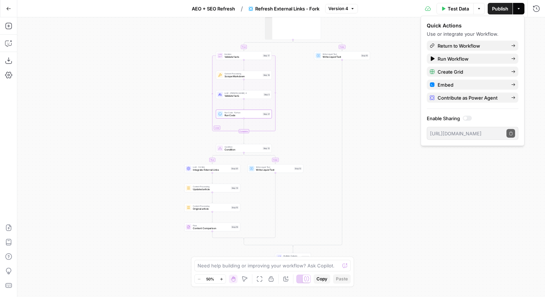
click at [445, 5] on button "Test Data" at bounding box center [455, 9] width 37 height 12
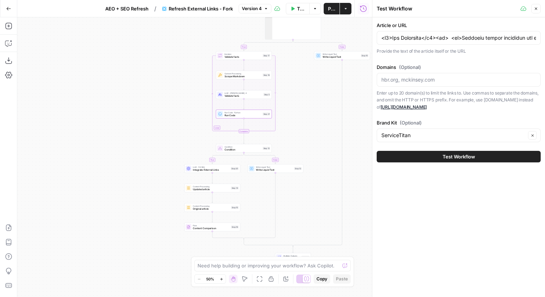
click at [455, 50] on p "Provide the text of the article itself or the URL" at bounding box center [459, 51] width 164 height 7
click at [461, 48] on p "Provide the text of the article itself or the URL" at bounding box center [459, 51] width 164 height 7
click at [477, 40] on input "Article or URL" at bounding box center [458, 37] width 155 height 7
paste input "<lo> <ip>Dolorsit ametco adipiscin eli seddoei tempo incidi utl etd magna.</al>…"
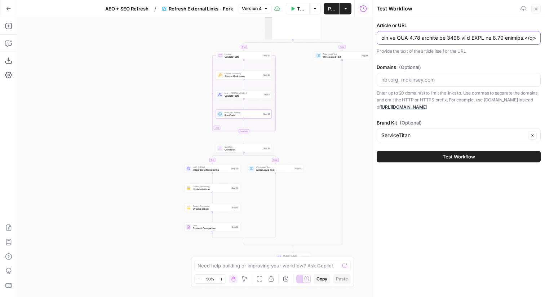
type input "<l6>Ips Dolorsita</c5> <ad> <el>Seddoeiu tempor incididun utl etdolor magna ali…"
click at [425, 156] on button "Test Workflow" at bounding box center [459, 157] width 164 height 12
click at [455, 159] on span "Test Workflow" at bounding box center [459, 156] width 32 height 7
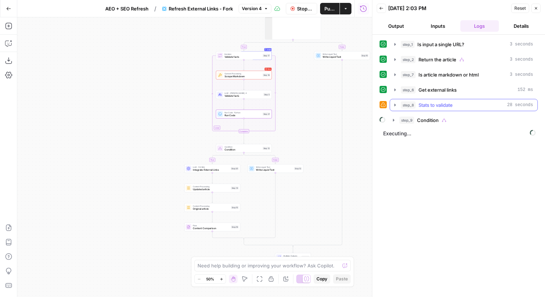
click at [459, 106] on div "step_8 Stats to validate 28 seconds" at bounding box center [467, 104] width 132 height 7
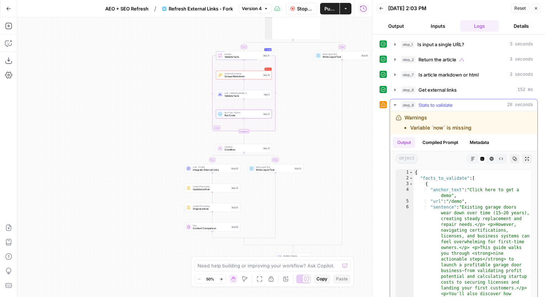
scroll to position [50, 0]
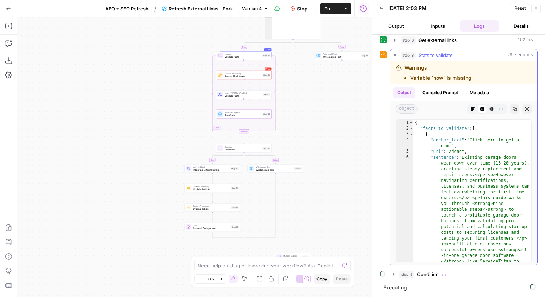
click at [467, 252] on div "{ "facts_to_validate" : [ { "anchor_text" : "Click here to get a demo" , "url" …" at bounding box center [472, 294] width 118 height 349
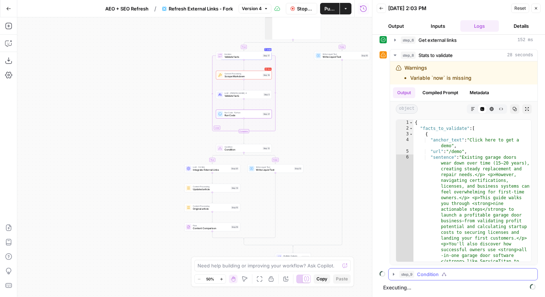
click at [461, 276] on div "step_9 Condition" at bounding box center [466, 273] width 134 height 7
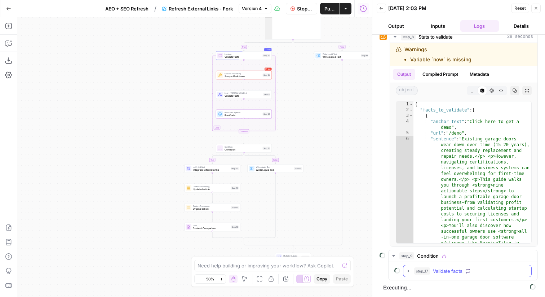
click at [461, 276] on button "step_17 Validate facts" at bounding box center [467, 271] width 128 height 12
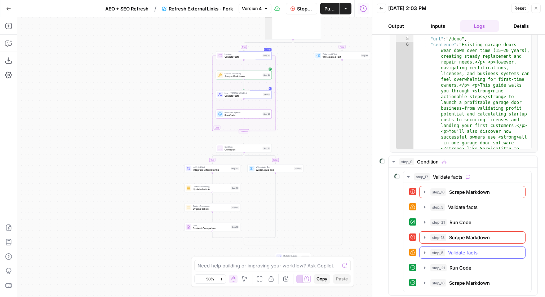
scroll to position [177, 0]
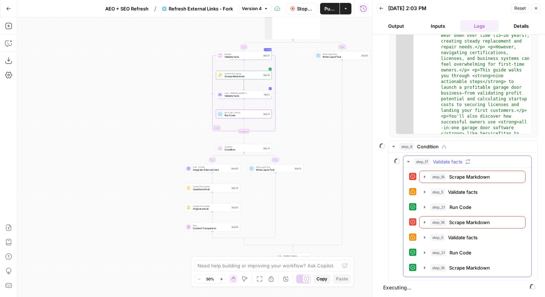
click at [488, 263] on button "step_18 Scrape Markdown 5 seconds" at bounding box center [473, 268] width 106 height 12
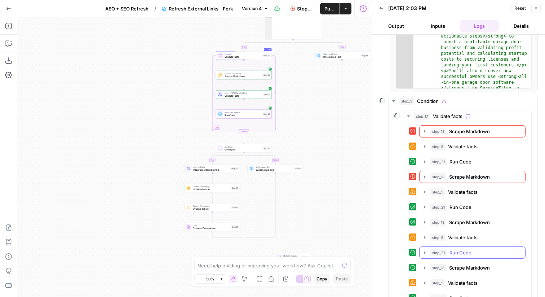
scroll to position [253, 0]
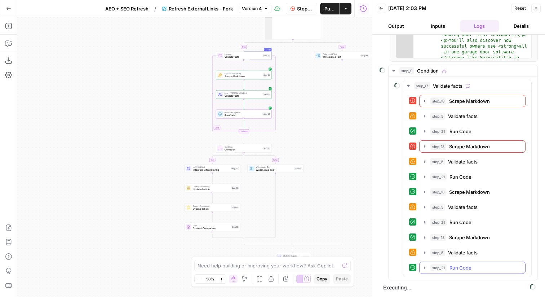
click at [483, 264] on div "step_21 Run Code 101 ms" at bounding box center [475, 267] width 90 height 7
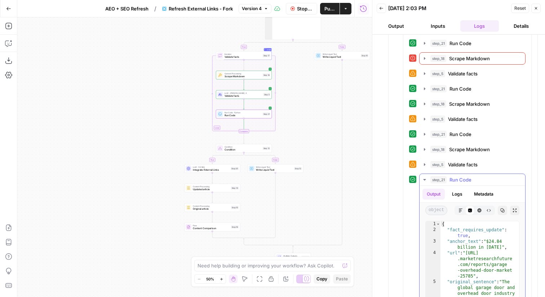
scroll to position [434, 0]
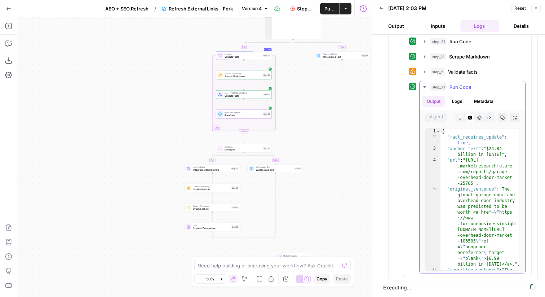
click at [457, 86] on span "Run Code" at bounding box center [460, 86] width 22 height 7
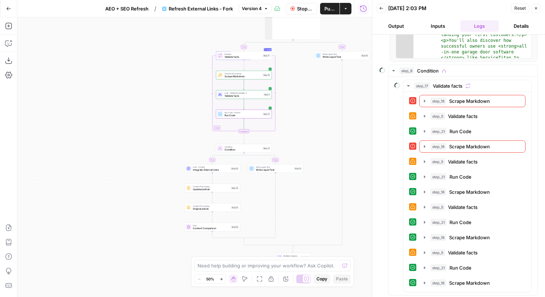
scroll to position [268, 0]
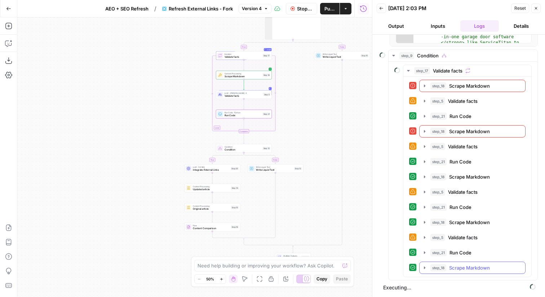
click at [471, 271] on span "Scrape Markdown" at bounding box center [469, 267] width 41 height 7
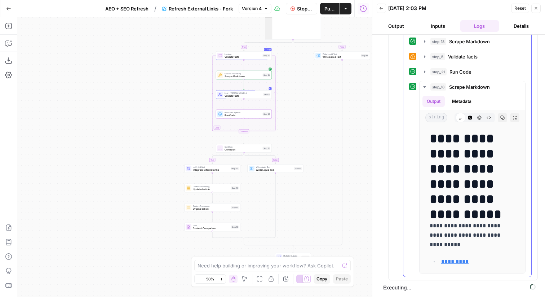
click at [479, 58] on div "step_5 Validate facts 23 seconds" at bounding box center [475, 56] width 90 height 7
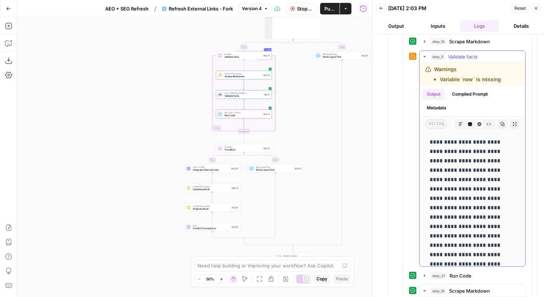
click at [491, 124] on button "Raw Output" at bounding box center [488, 123] width 9 height 9
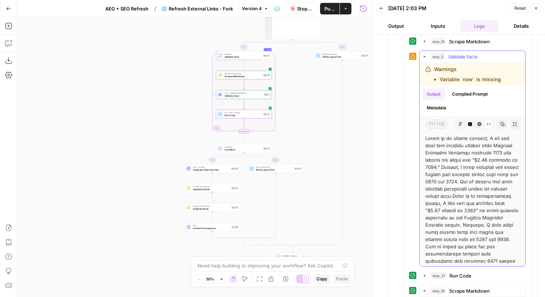
click at [457, 58] on span "Validate facts" at bounding box center [463, 56] width 30 height 7
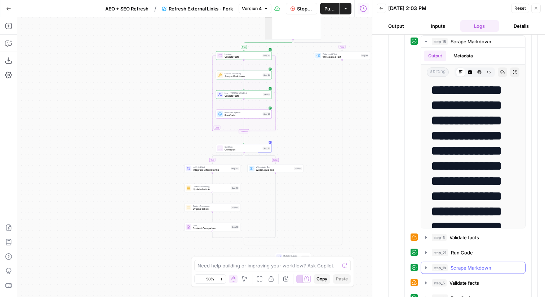
scroll to position [705, 0]
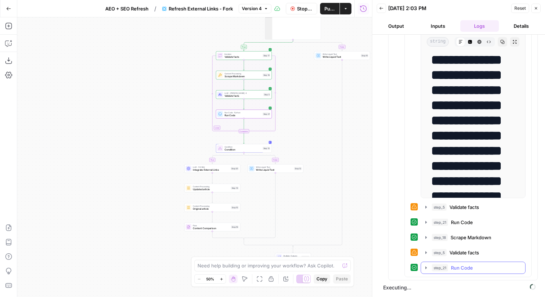
click at [468, 264] on span "Run Code" at bounding box center [462, 267] width 22 height 7
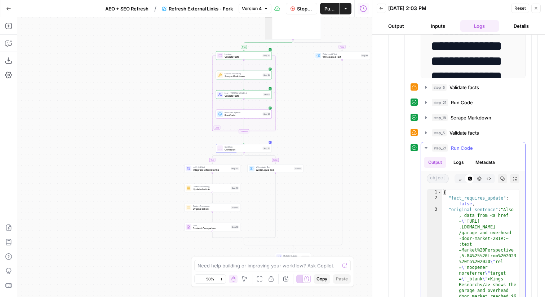
scroll to position [886, 0]
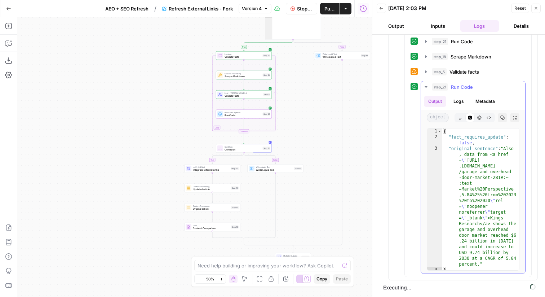
click at [474, 98] on button "Metadata" at bounding box center [485, 101] width 28 height 11
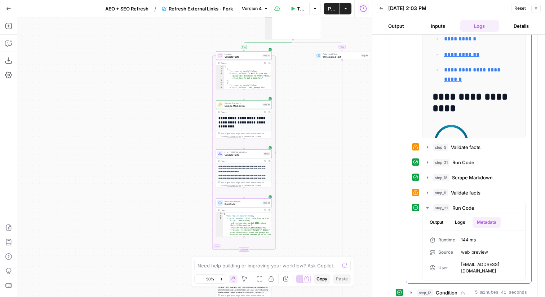
scroll to position [1143, 0]
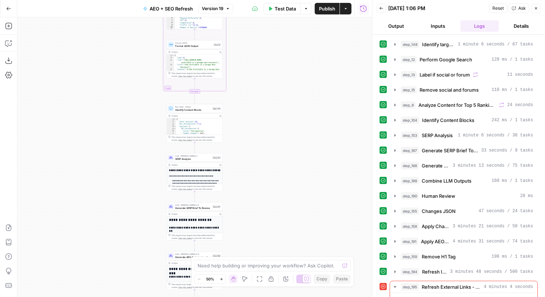
drag, startPoint x: 305, startPoint y: 203, endPoint x: 305, endPoint y: 106, distance: 97.3
click at [305, 106] on div "Workflow Input Settings Inputs Power Agent Identify target keywords Step 148 Ou…" at bounding box center [194, 156] width 355 height 279
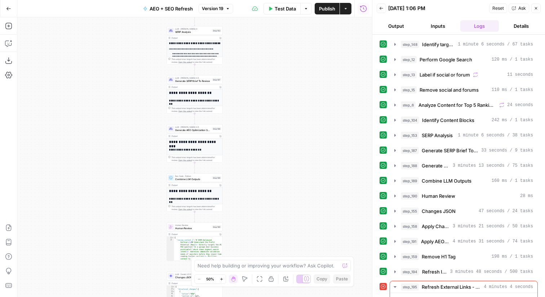
drag, startPoint x: 297, startPoint y: 90, endPoint x: 297, endPoint y: 57, distance: 32.8
click at [297, 58] on div "Workflow Input Settings Inputs Power Agent Identify target keywords Step 148 Ou…" at bounding box center [194, 156] width 355 height 279
drag, startPoint x: 248, startPoint y: 209, endPoint x: 258, endPoint y: 71, distance: 138.0
click at [258, 71] on div "Workflow Input Settings Inputs Power Agent Identify target keywords Step 148 Ou…" at bounding box center [194, 156] width 355 height 279
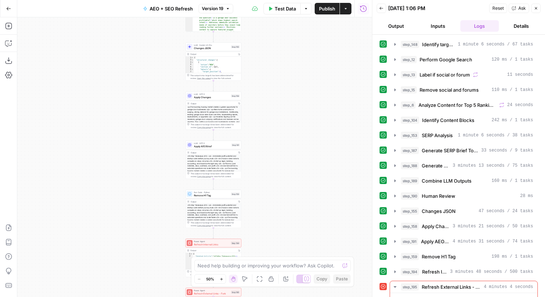
drag, startPoint x: 266, startPoint y: 96, endPoint x: 266, endPoint y: 84, distance: 12.3
click at [266, 84] on div "Workflow Input Settings Inputs Power Agent Identify target keywords Step 148 Ou…" at bounding box center [194, 156] width 355 height 279
drag, startPoint x: 275, startPoint y: 225, endPoint x: 286, endPoint y: 155, distance: 70.4
click at [286, 156] on div "Workflow Input Settings Inputs Power Agent Identify target keywords Step 148 Ou…" at bounding box center [194, 156] width 355 height 279
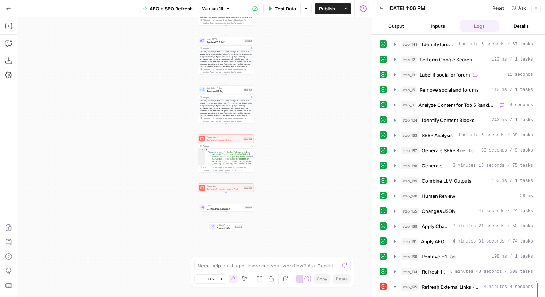
drag, startPoint x: 286, startPoint y: 155, endPoint x: 291, endPoint y: 110, distance: 45.3
click at [291, 110] on div "Workflow Input Settings Inputs Power Agent Identify target keywords Step 148 Ou…" at bounding box center [194, 156] width 355 height 279
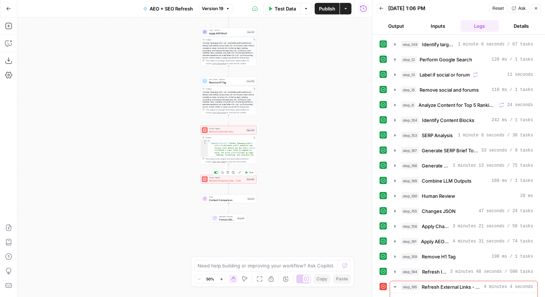
click at [211, 183] on div "Power Agent Refresh External Links - Fork Step 195 Copy step Delete step Add No…" at bounding box center [229, 179] width 56 height 9
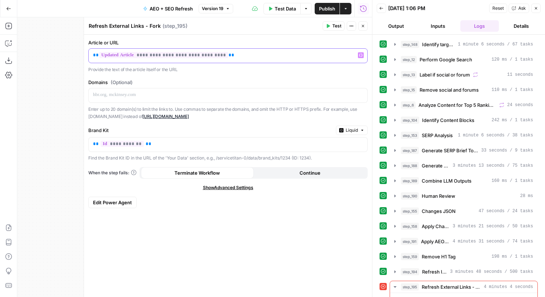
click at [136, 56] on span "**********" at bounding box center [163, 55] width 129 height 6
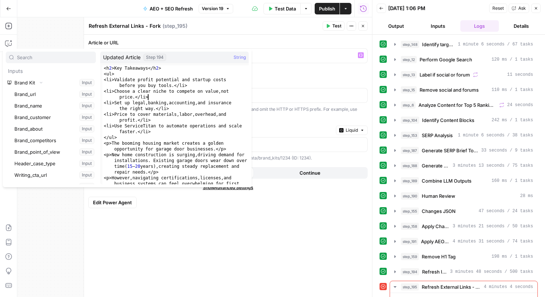
type textarea "**********"
click at [170, 95] on div "<h 2 >Key Takeaways</h 2 > <ul> <li>Validate profit potential and startup costs…" at bounding box center [175, 136] width 146 height 142
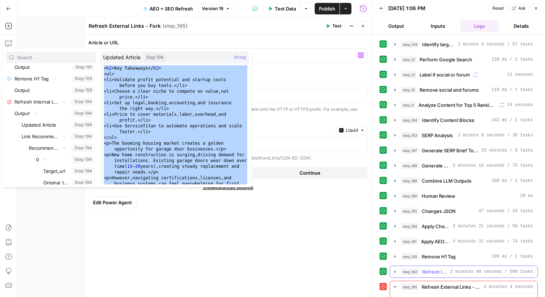
scroll to position [94, 0]
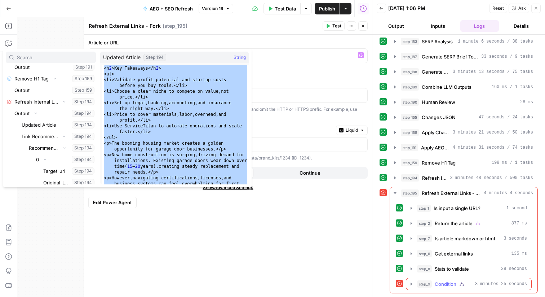
click at [451, 289] on button "step_9 Condition 3 minutes 25 seconds" at bounding box center [468, 284] width 125 height 12
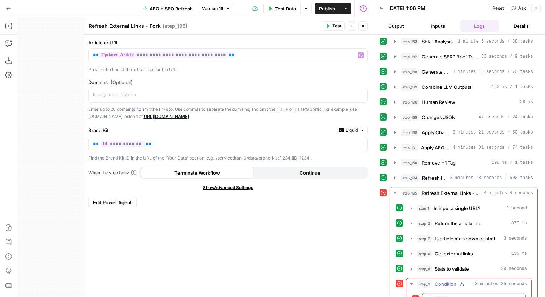
scroll to position [112, 0]
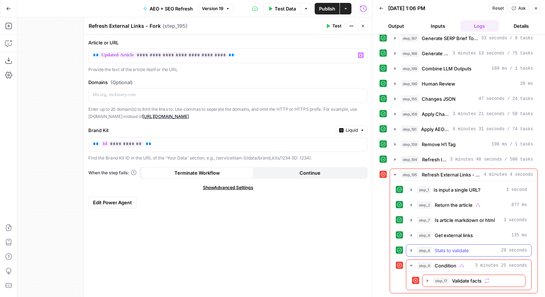
click at [475, 253] on div "step_8 Stats to validate 29 seconds" at bounding box center [472, 250] width 110 height 7
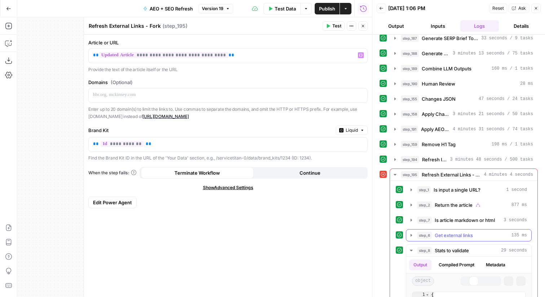
click at [481, 234] on div "step_6 Get external links 135 ms" at bounding box center [472, 234] width 110 height 7
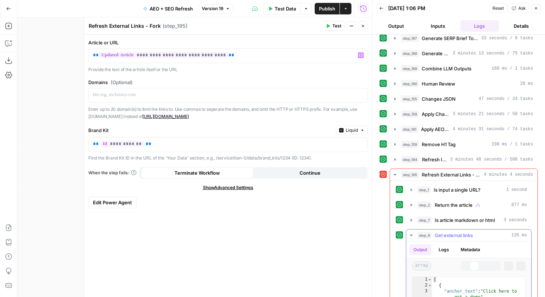
click at [480, 234] on div "step_6 Get external links 135 ms" at bounding box center [472, 234] width 110 height 7
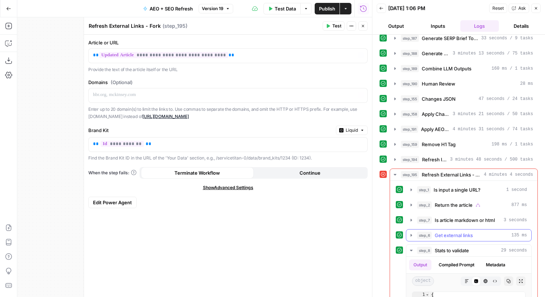
scroll to position [293, 0]
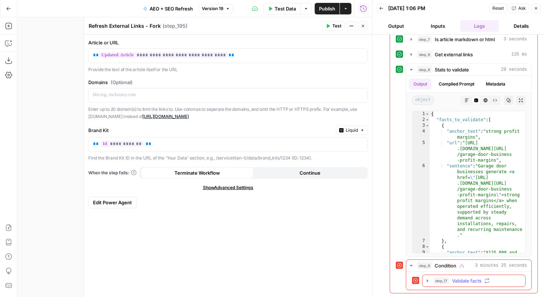
click at [482, 283] on span "Validate facts" at bounding box center [467, 280] width 30 height 7
